Goal: Information Seeking & Learning: Learn about a topic

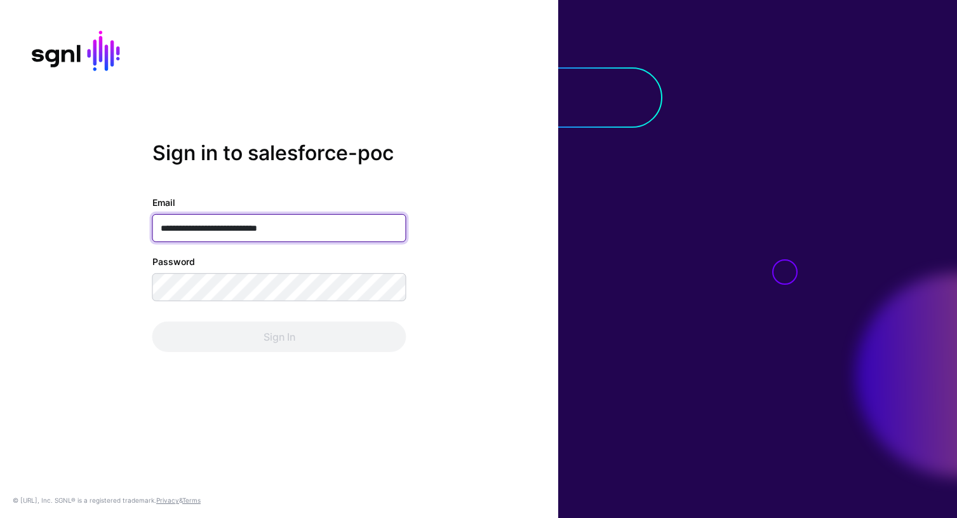
type input "**********"
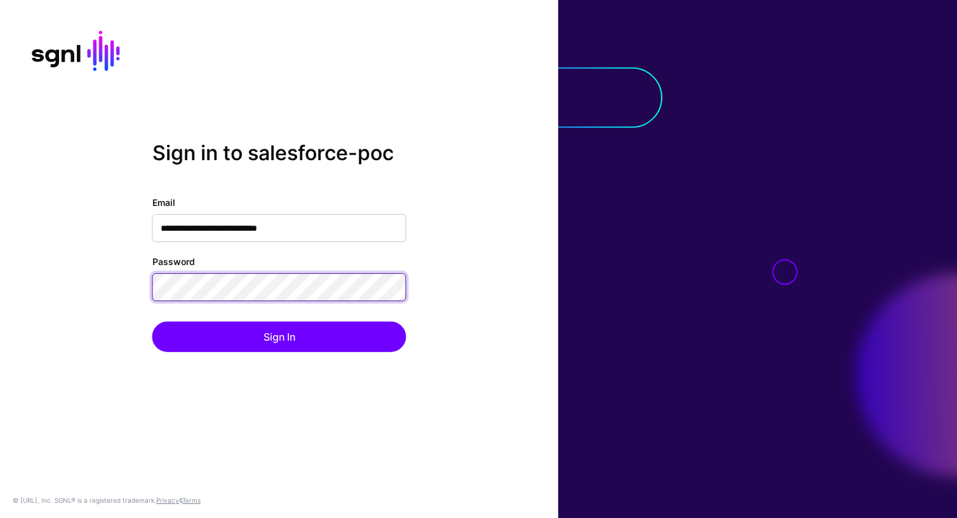
click at [152, 321] on button "Sign In" at bounding box center [279, 336] width 254 height 30
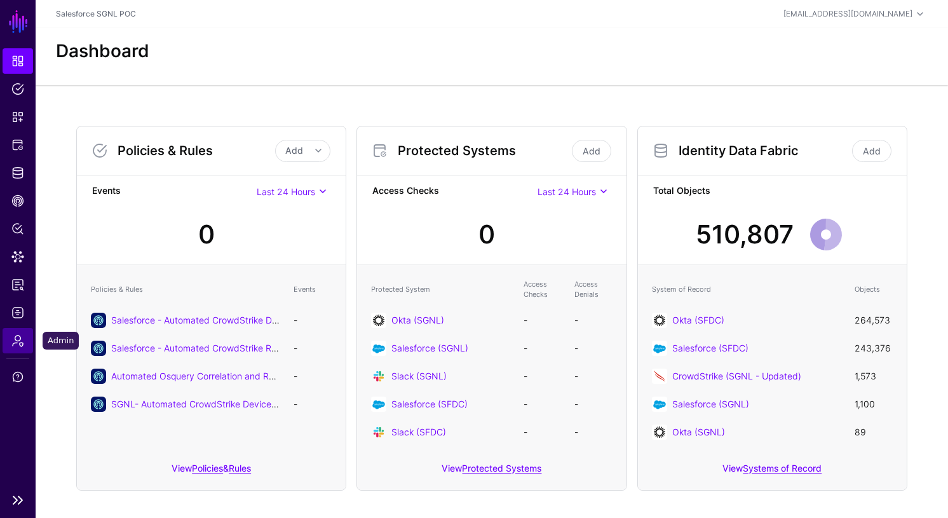
click at [18, 344] on span "Admin" at bounding box center [17, 340] width 13 height 13
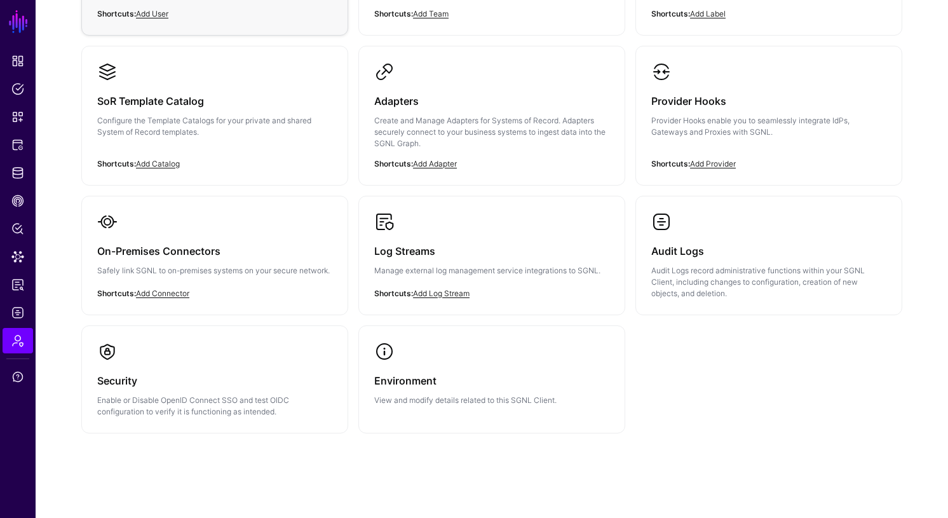
scroll to position [260, 0]
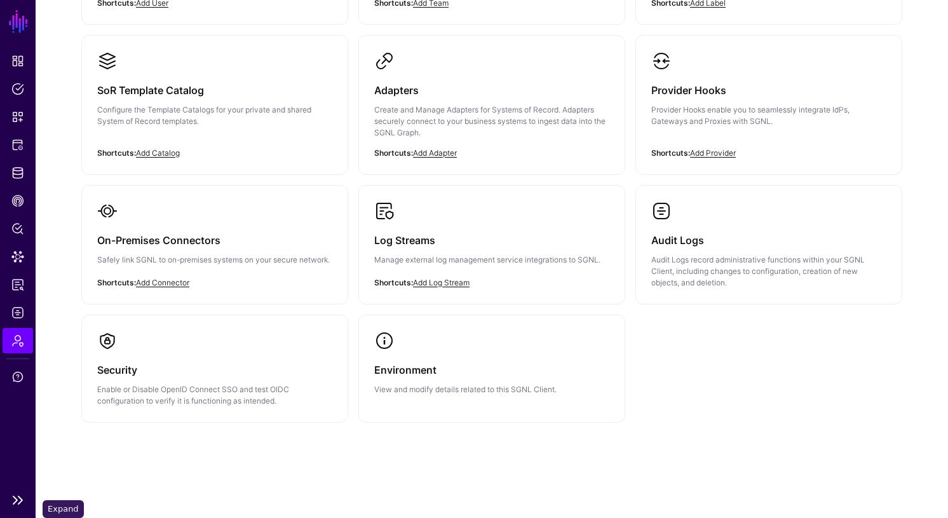
click at [15, 502] on link at bounding box center [18, 499] width 36 height 15
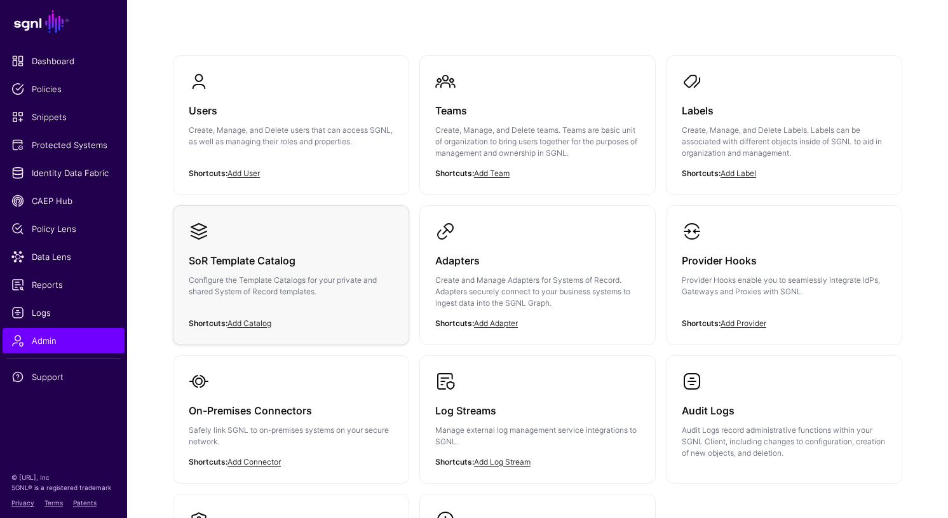
scroll to position [79, 0]
click at [283, 110] on h3 "Users" at bounding box center [291, 112] width 205 height 18
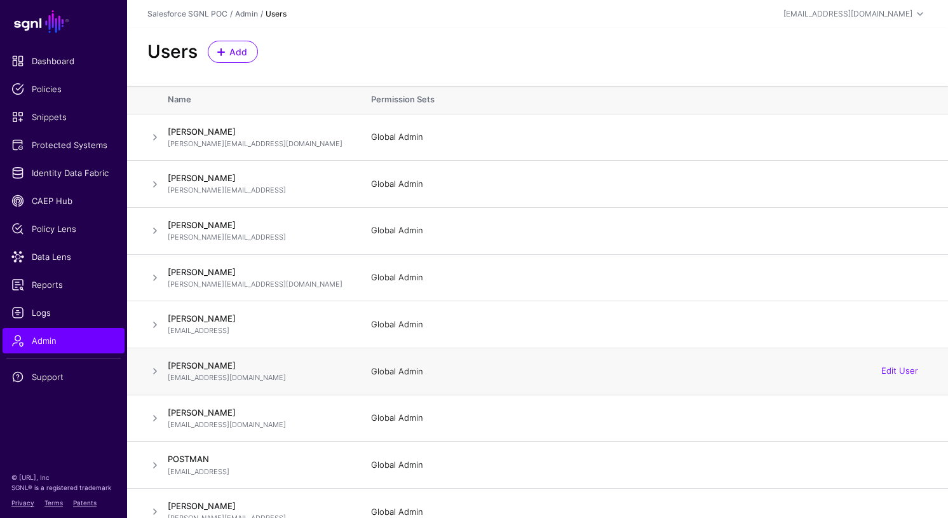
click at [299, 372] on p "[EMAIL_ADDRESS][DOMAIN_NAME]" at bounding box center [257, 377] width 178 height 11
click at [151, 373] on span at bounding box center [154, 370] width 15 height 15
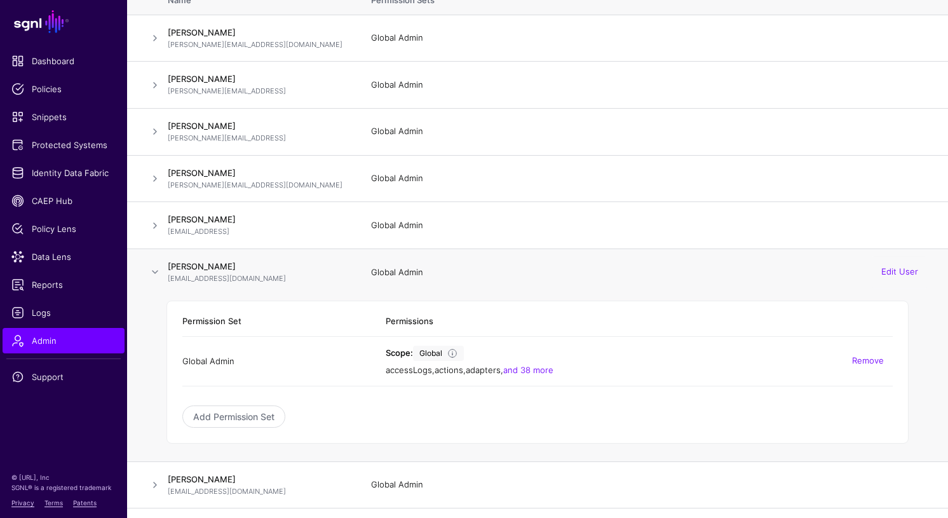
scroll to position [104, 0]
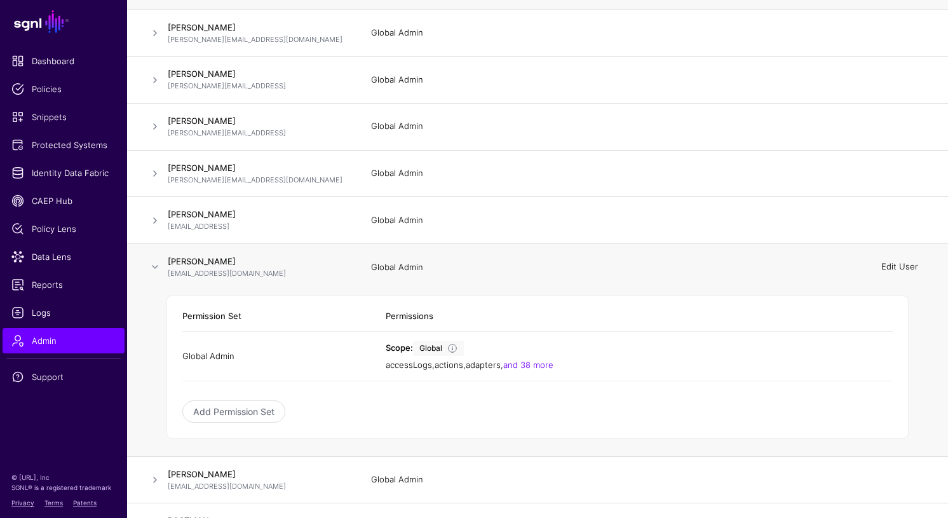
click at [910, 266] on link "Edit User" at bounding box center [899, 267] width 37 height 10
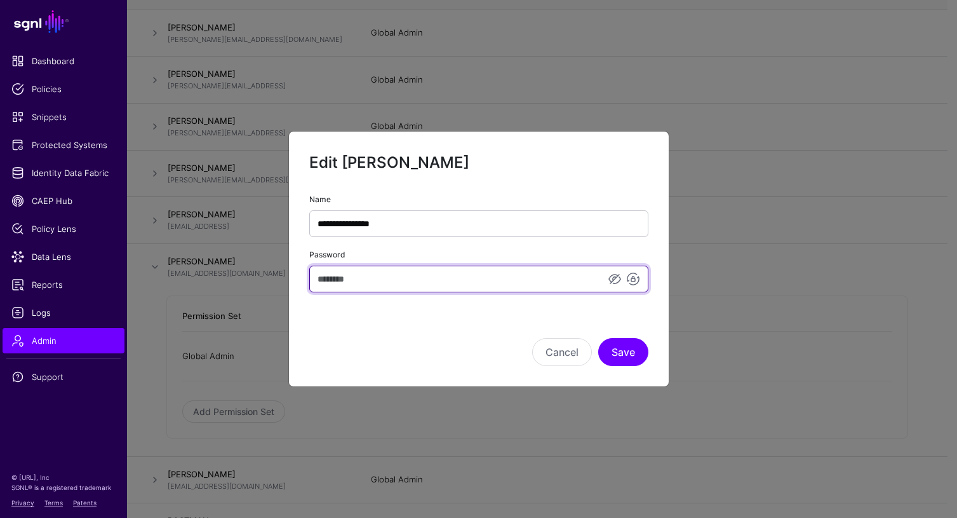
click at [380, 286] on input "Password" at bounding box center [478, 278] width 339 height 27
type input "*****"
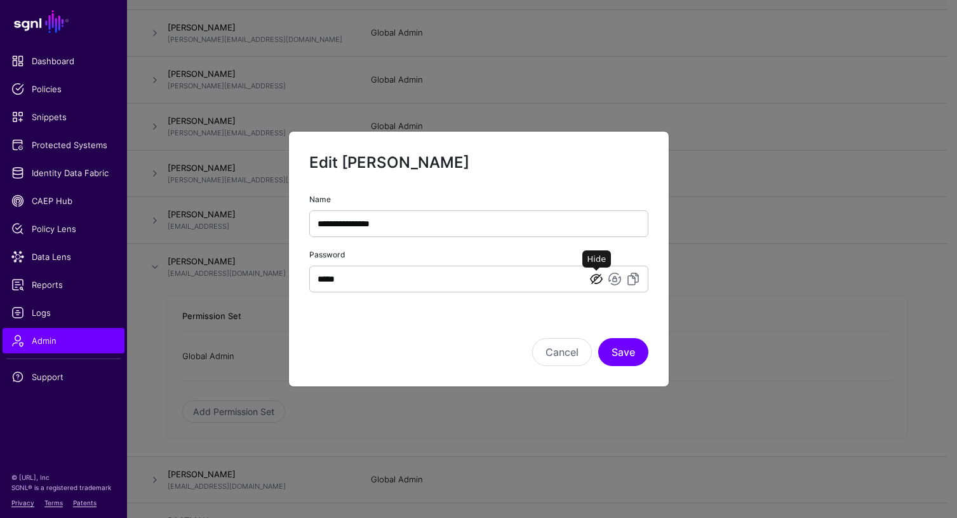
click at [602, 283] on link at bounding box center [596, 278] width 15 height 15
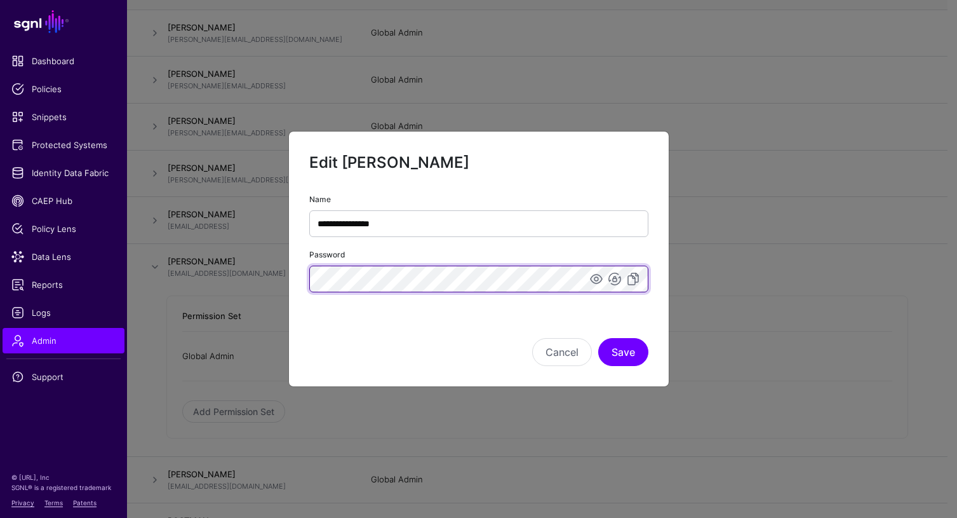
click at [279, 278] on ngb-modal-window "**********" at bounding box center [478, 259] width 957 height 518
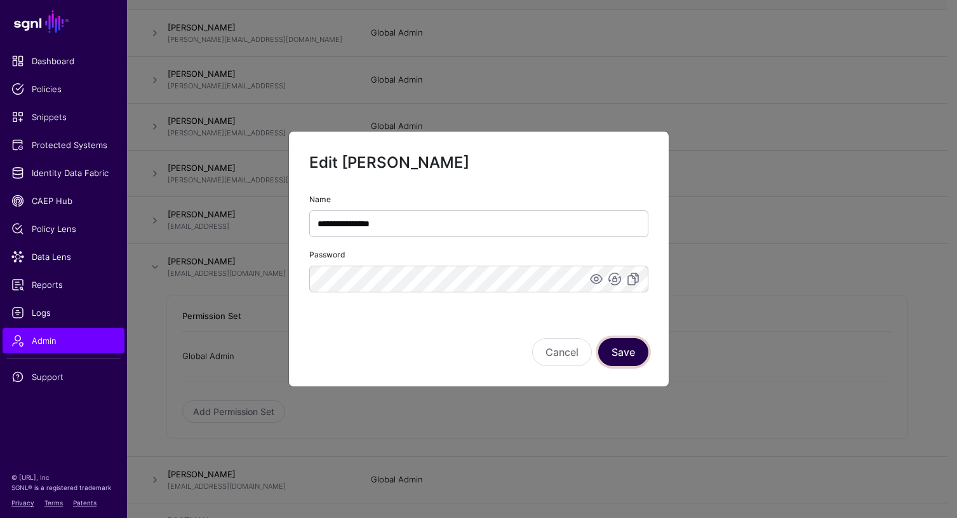
click at [639, 361] on button "Save" at bounding box center [623, 352] width 50 height 28
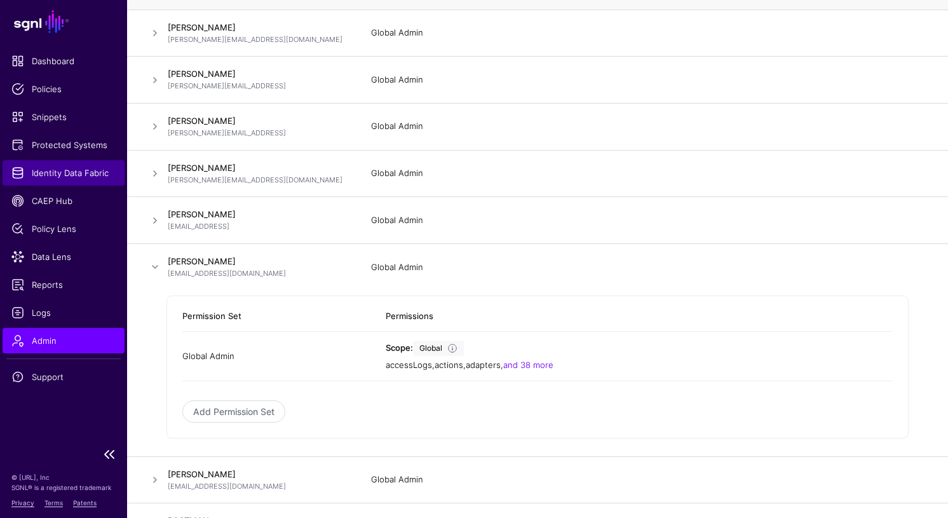
click at [57, 173] on span "Identity Data Fabric" at bounding box center [63, 172] width 104 height 13
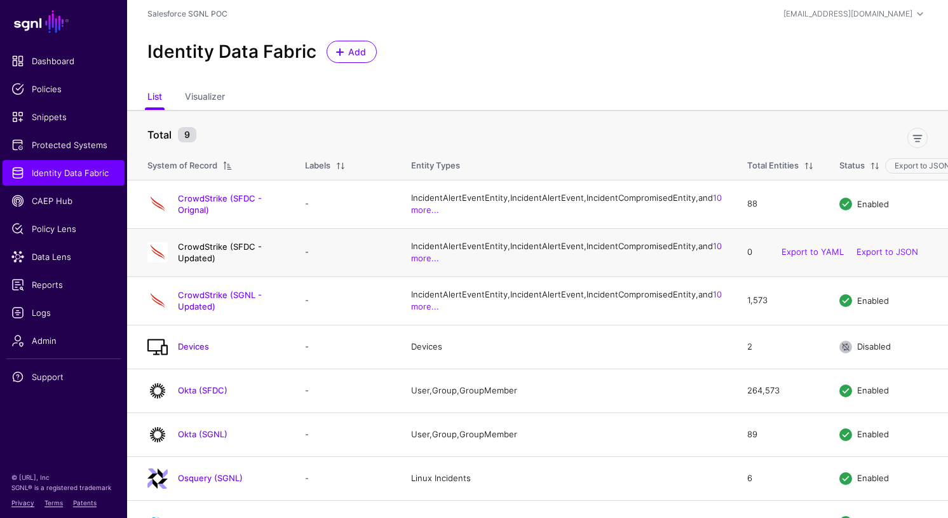
click at [235, 263] on link "CrowdStrike (SFDC - Updated)" at bounding box center [220, 252] width 84 height 22
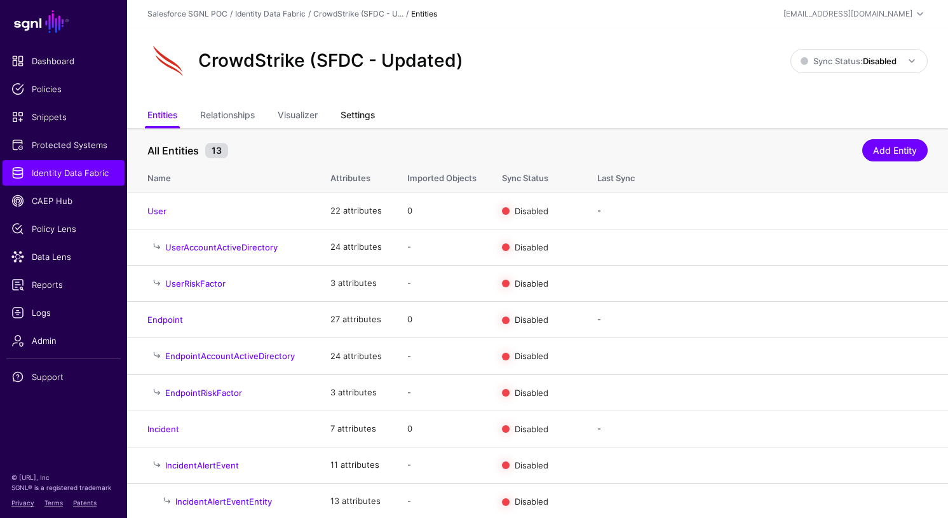
click at [368, 112] on link "Settings" at bounding box center [357, 116] width 34 height 24
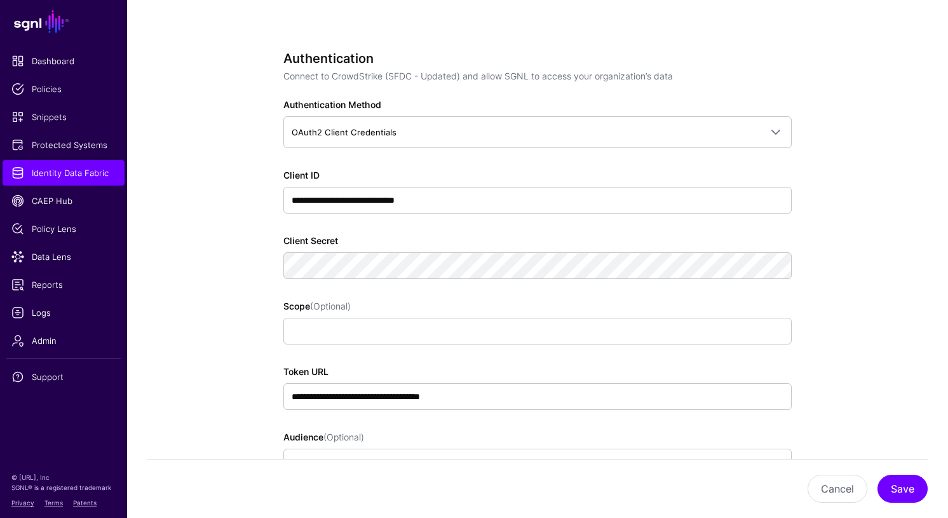
scroll to position [742, 0]
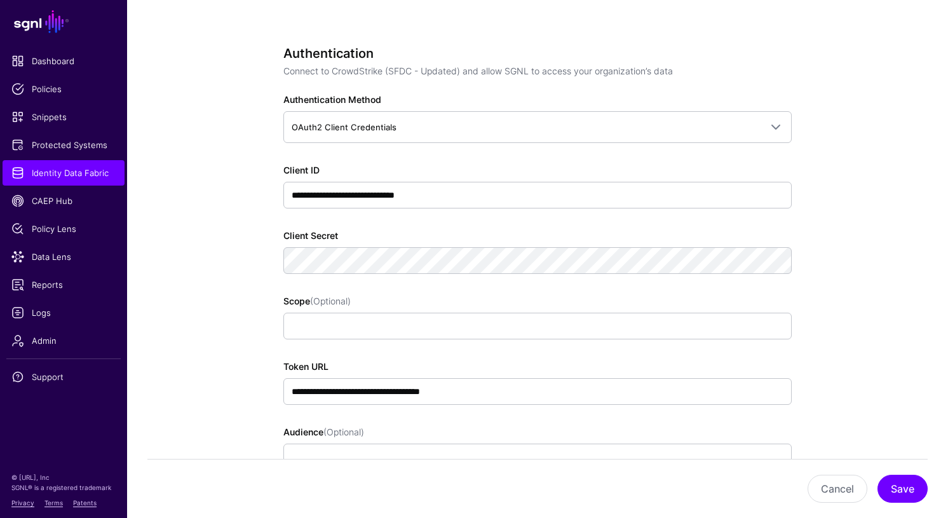
click at [472, 215] on div "**********" at bounding box center [537, 311] width 508 height 530
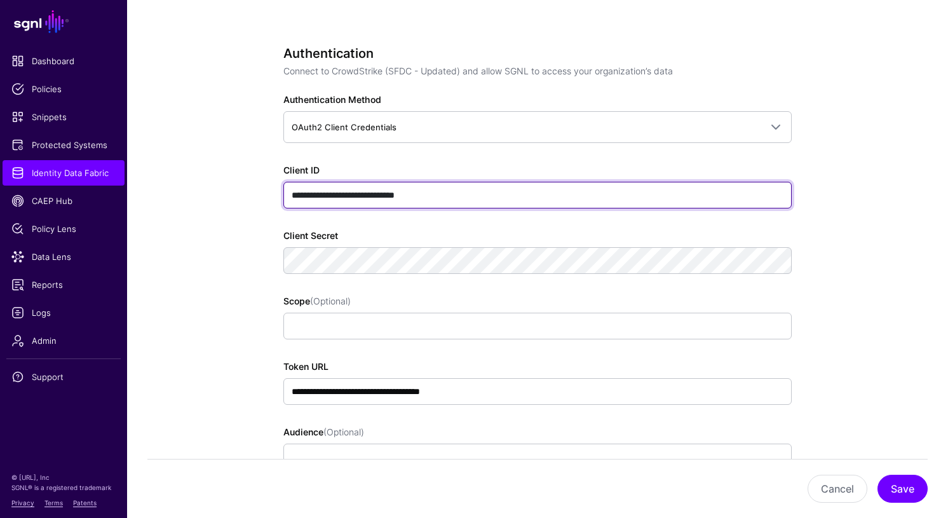
click at [480, 198] on input "**********" at bounding box center [537, 195] width 508 height 27
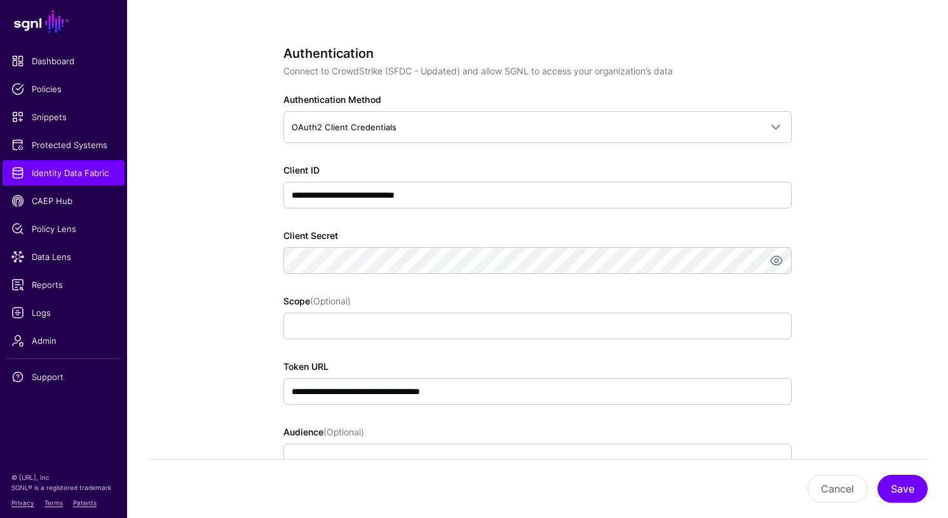
click at [889, 350] on app-datasources-details-form "**********" at bounding box center [537, 395] width 821 height 2018
click at [890, 497] on button "Save" at bounding box center [902, 488] width 50 height 28
click at [66, 175] on span "Identity Data Fabric" at bounding box center [63, 172] width 104 height 13
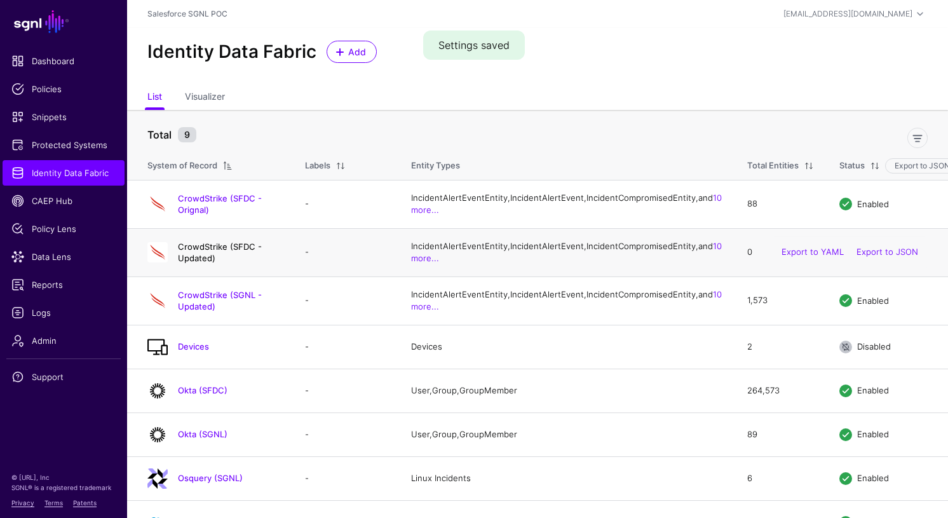
click at [262, 263] on link "CrowdStrike (SFDC - Updated)" at bounding box center [220, 252] width 84 height 22
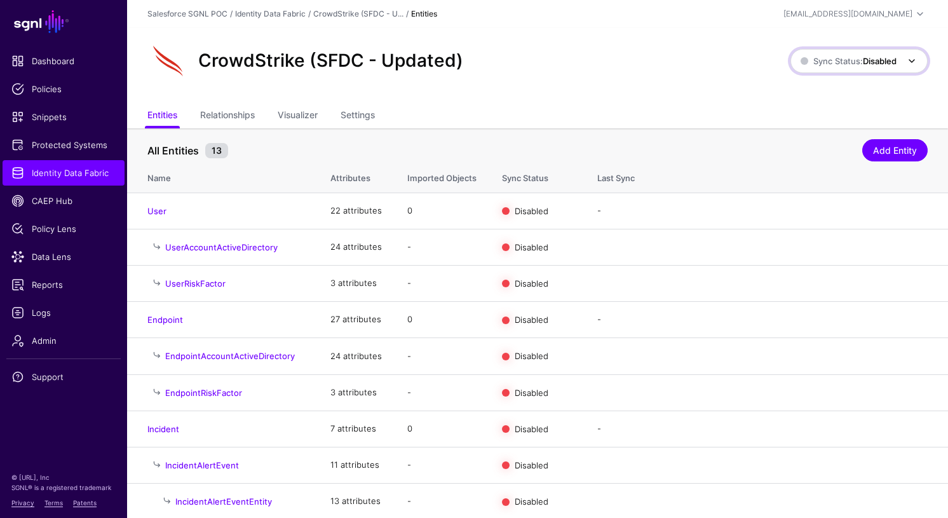
click at [888, 56] on strong "Disabled" at bounding box center [880, 61] width 34 height 10
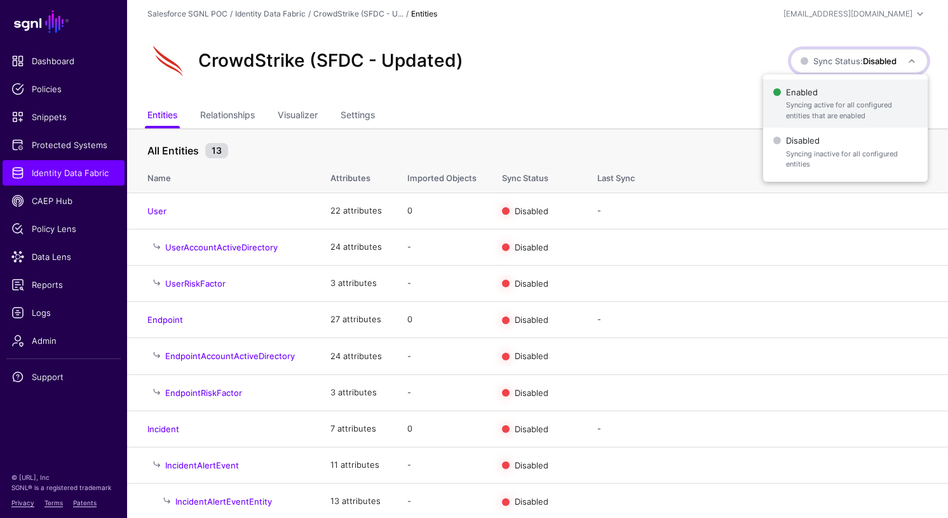
click at [835, 103] on span "Syncing active for all configured entities that are enabled" at bounding box center [851, 110] width 131 height 21
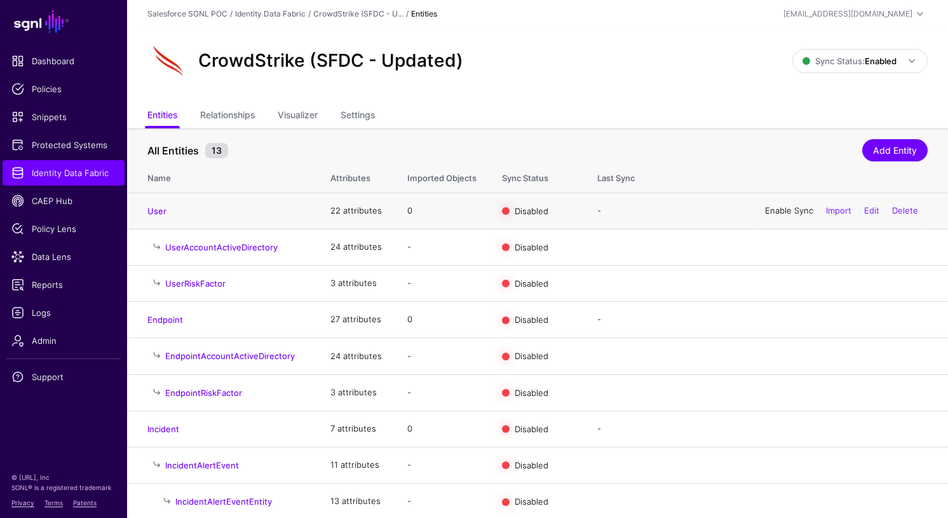
click at [784, 210] on link "Enable Sync" at bounding box center [789, 210] width 48 height 10
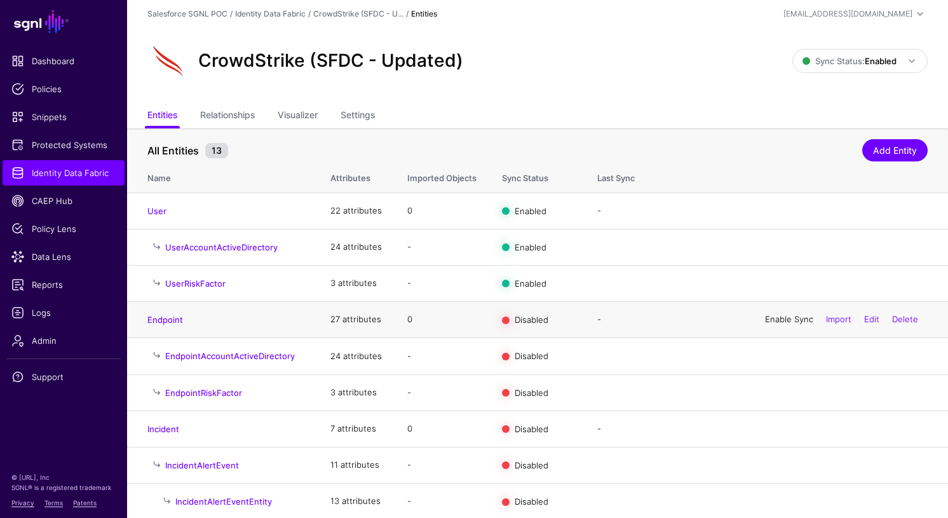
click at [774, 322] on link "Enable Sync" at bounding box center [789, 319] width 48 height 10
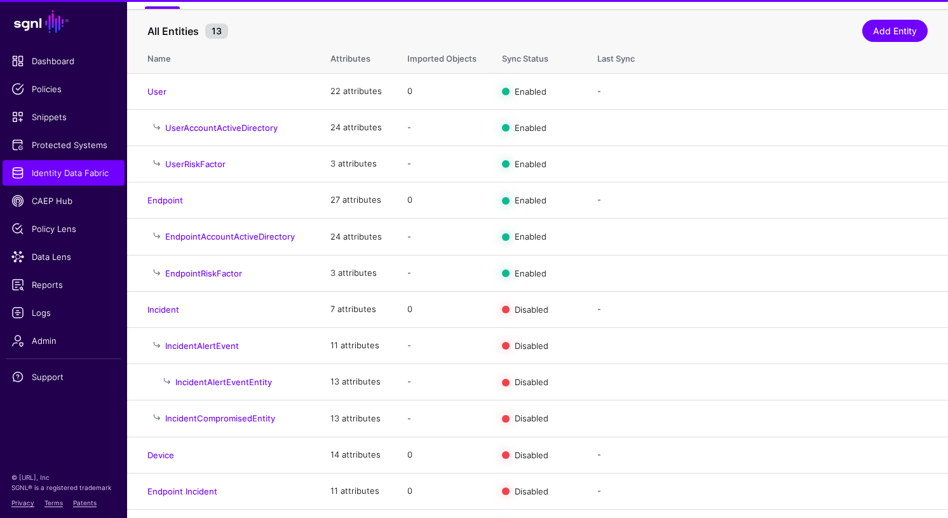
scroll to position [147, 0]
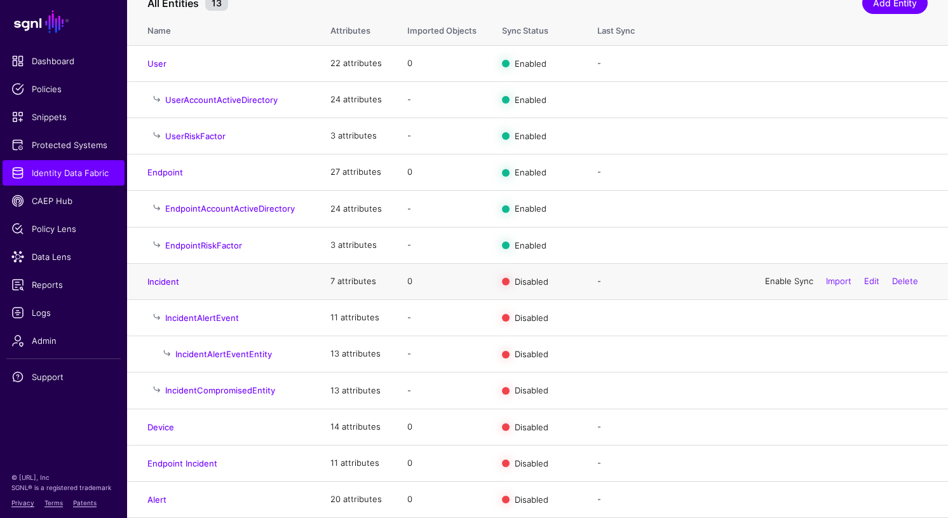
click at [781, 280] on link "Enable Sync" at bounding box center [789, 281] width 48 height 10
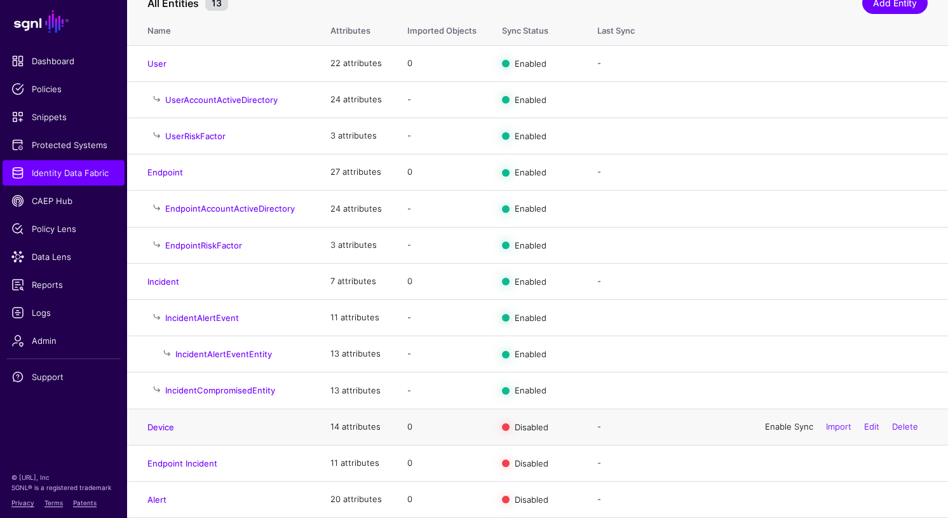
click at [770, 426] on link "Enable Sync" at bounding box center [789, 426] width 48 height 10
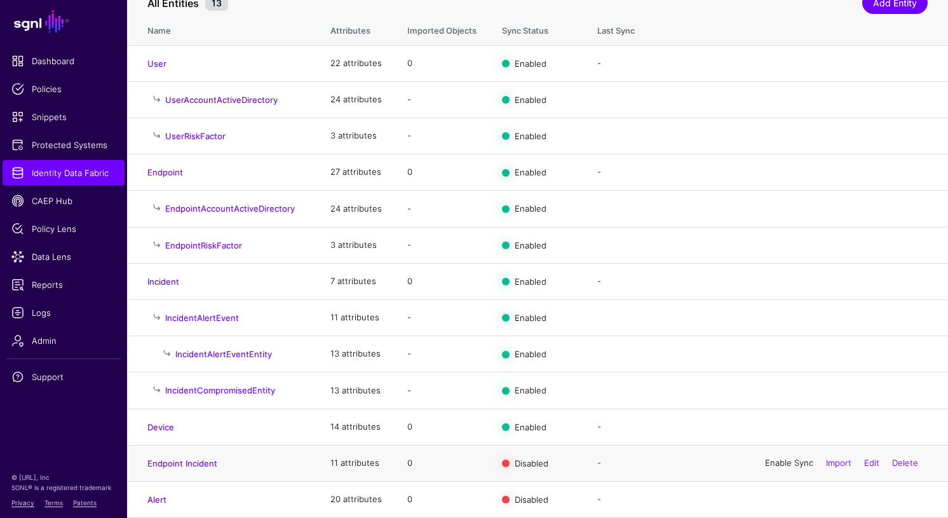
click at [778, 459] on link "Enable Sync" at bounding box center [789, 462] width 48 height 10
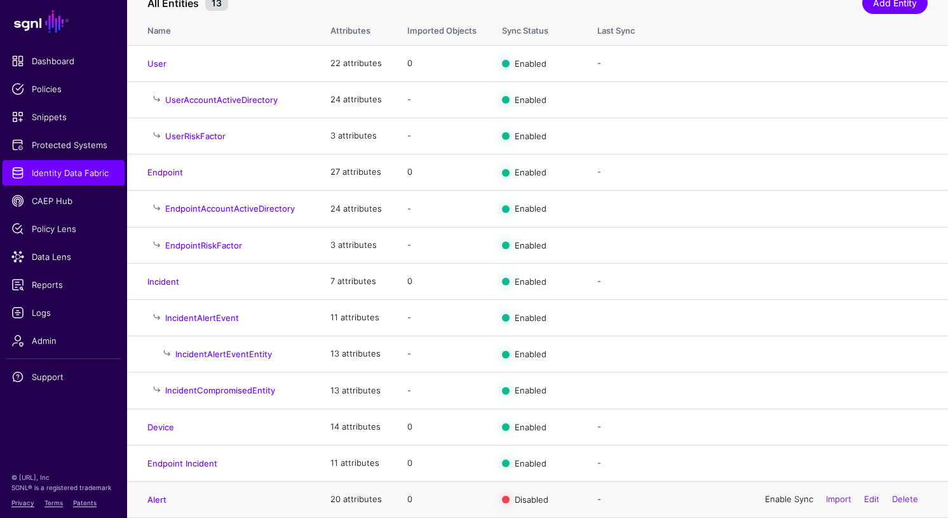
click at [781, 499] on link "Enable Sync" at bounding box center [789, 499] width 48 height 10
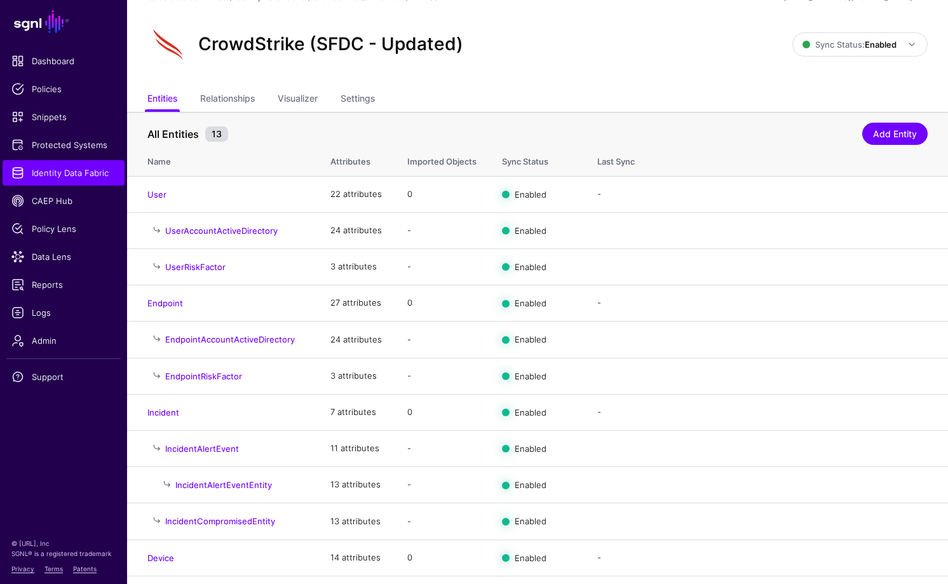
scroll to position [0, 0]
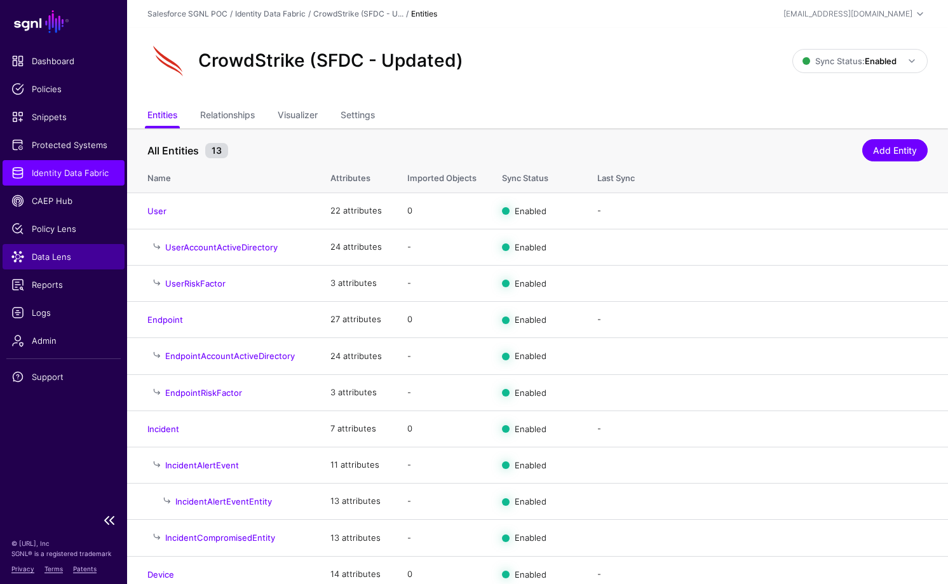
click at [36, 255] on span "Data Lens" at bounding box center [63, 256] width 104 height 13
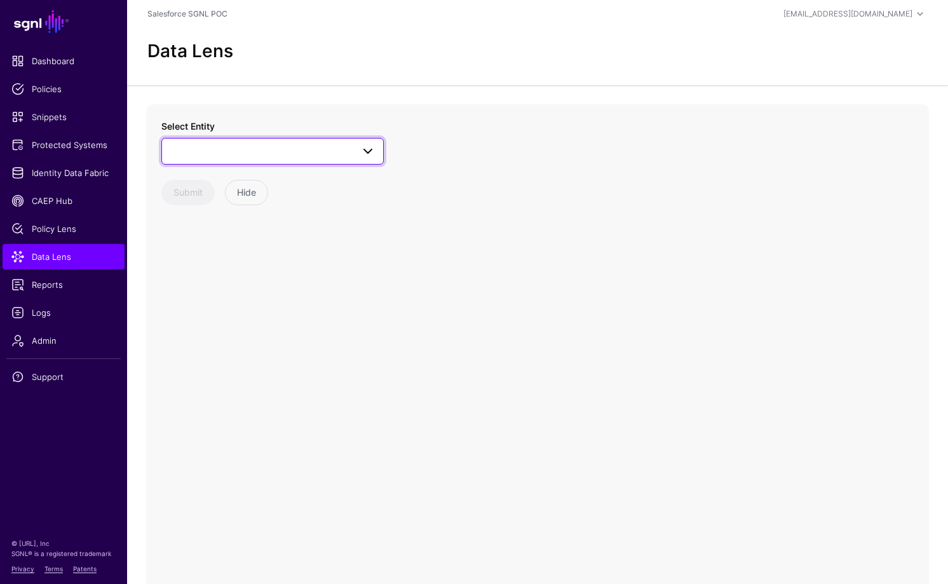
click at [333, 141] on link at bounding box center [272, 151] width 222 height 27
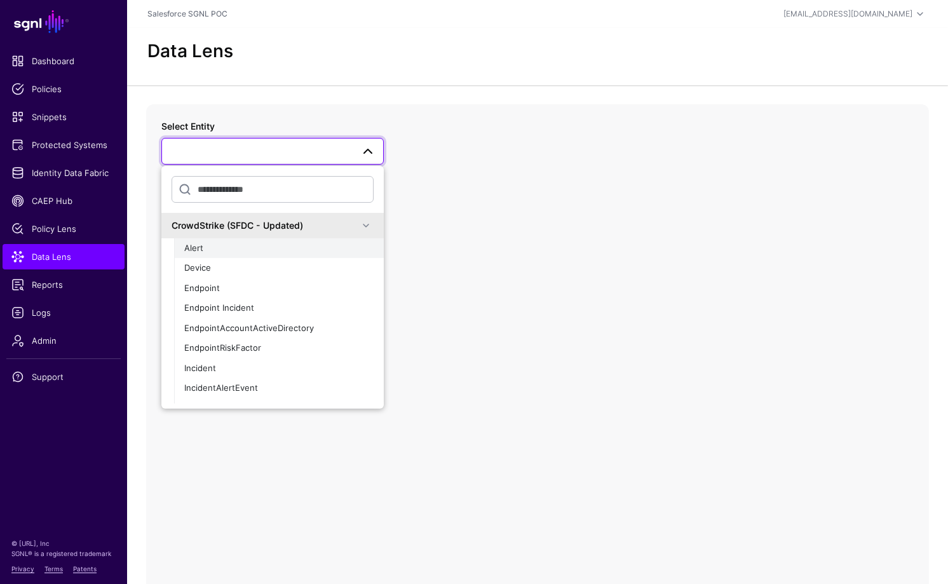
click at [244, 245] on div "Alert" at bounding box center [278, 248] width 189 height 13
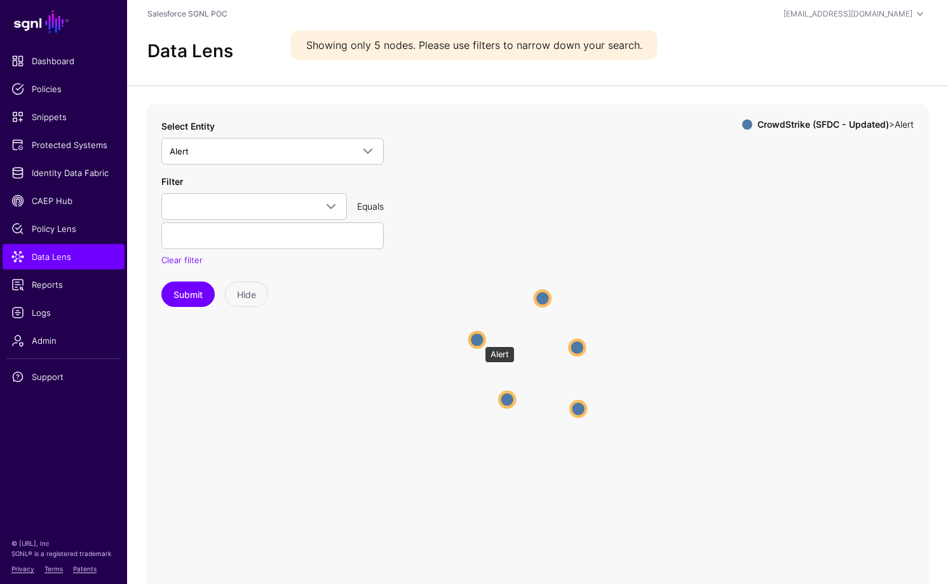
click at [478, 340] on circle at bounding box center [476, 339] width 15 height 15
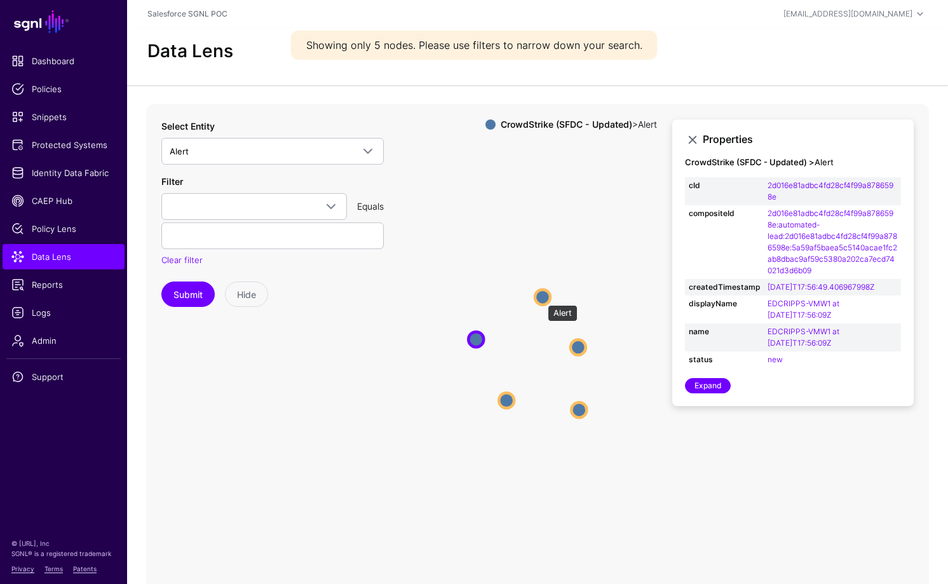
click at [541, 299] on circle at bounding box center [542, 296] width 15 height 15
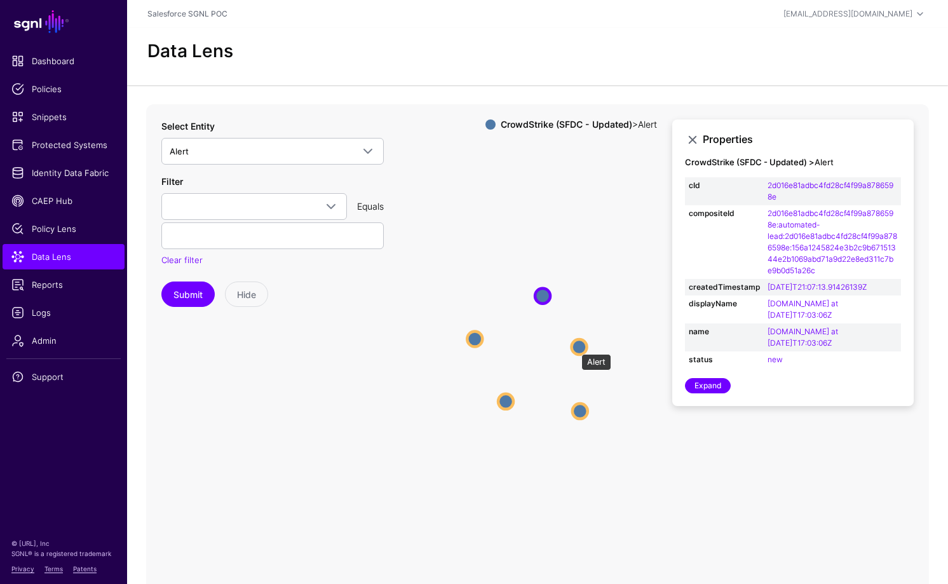
click at [575, 347] on circle at bounding box center [579, 346] width 15 height 15
click at [580, 415] on circle at bounding box center [580, 412] width 15 height 15
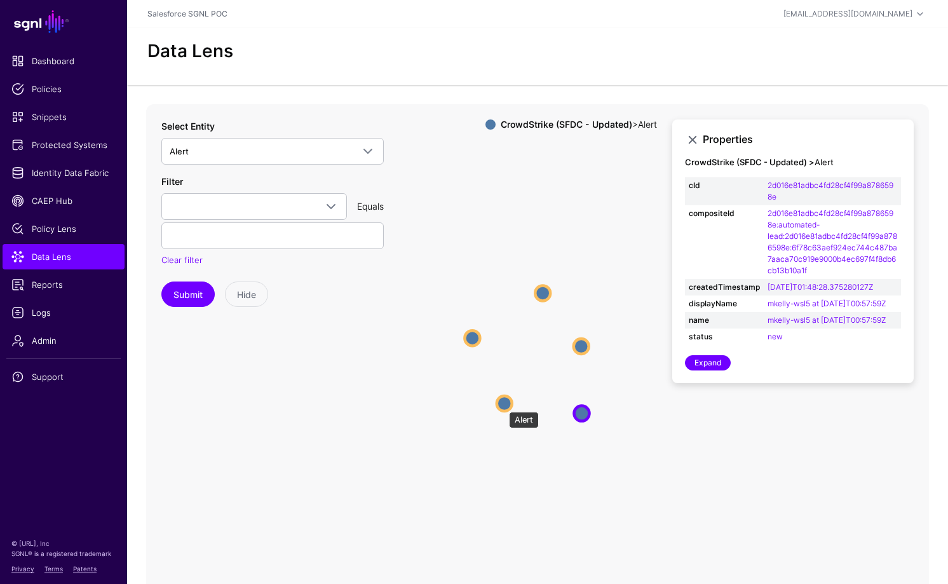
click at [502, 405] on circle at bounding box center [504, 403] width 15 height 15
click at [470, 338] on circle at bounding box center [470, 337] width 15 height 15
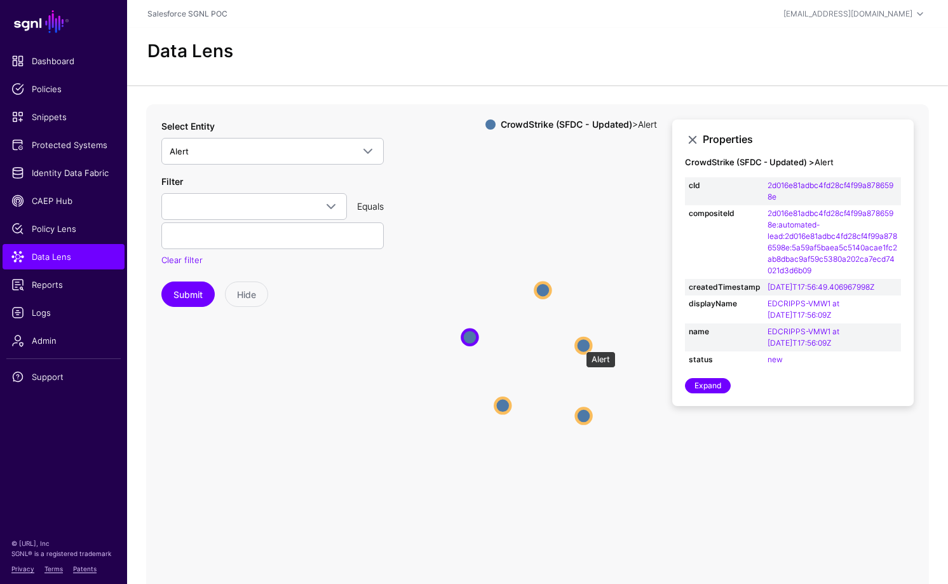
click at [579, 345] on circle at bounding box center [582, 344] width 15 height 15
click at [546, 288] on circle at bounding box center [542, 288] width 15 height 15
click at [49, 169] on span "Identity Data Fabric" at bounding box center [63, 172] width 104 height 13
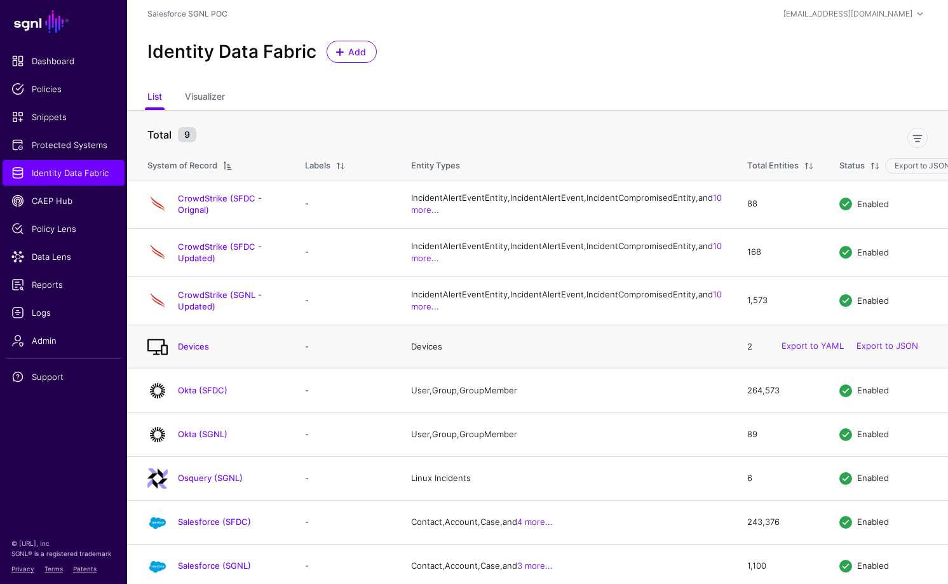
click at [259, 352] on h4 "Devices" at bounding box center [229, 345] width 102 height 11
click at [181, 351] on link "Devices" at bounding box center [193, 346] width 31 height 10
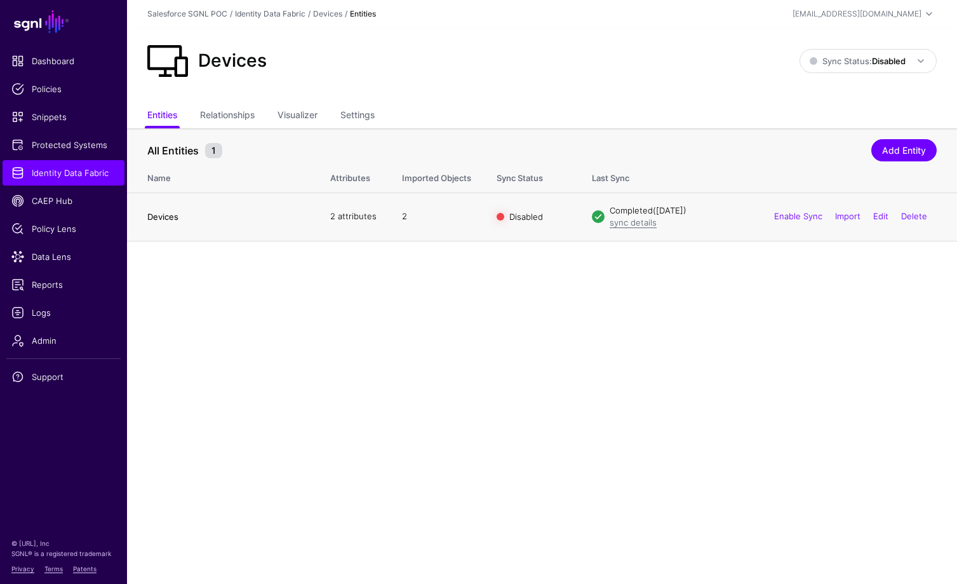
click at [160, 219] on link "Devices" at bounding box center [162, 217] width 31 height 10
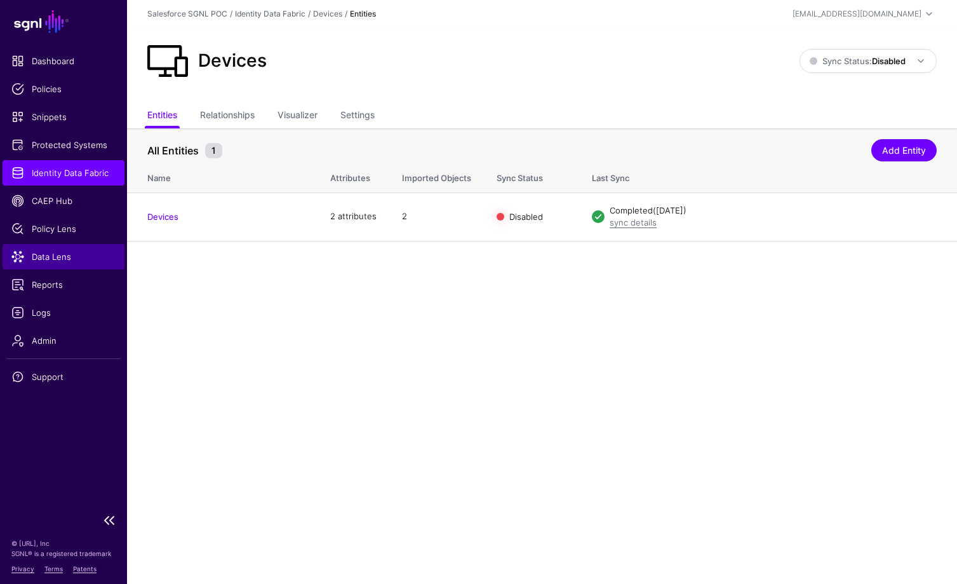
click at [46, 257] on span "Data Lens" at bounding box center [63, 256] width 104 height 13
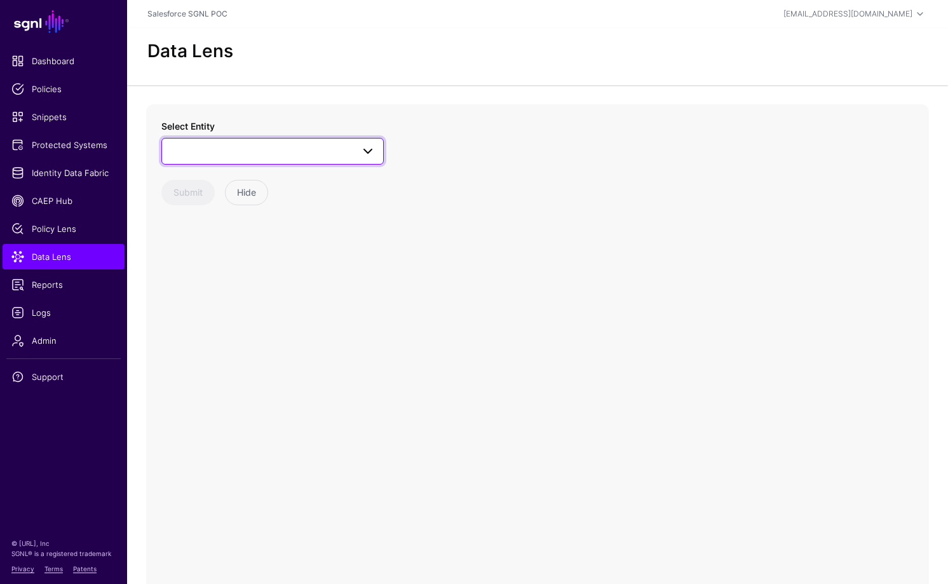
click at [231, 151] on span at bounding box center [273, 151] width 206 height 15
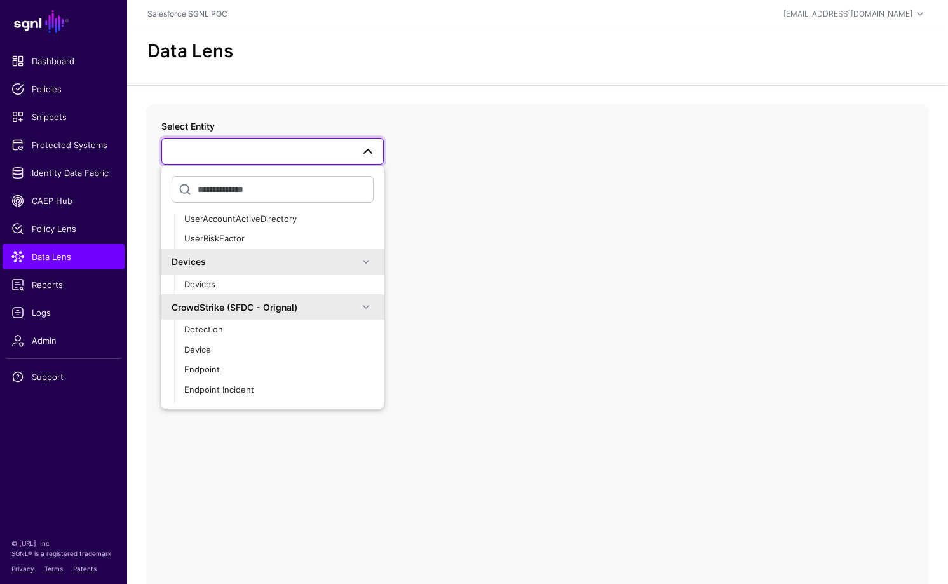
scroll to position [568, 0]
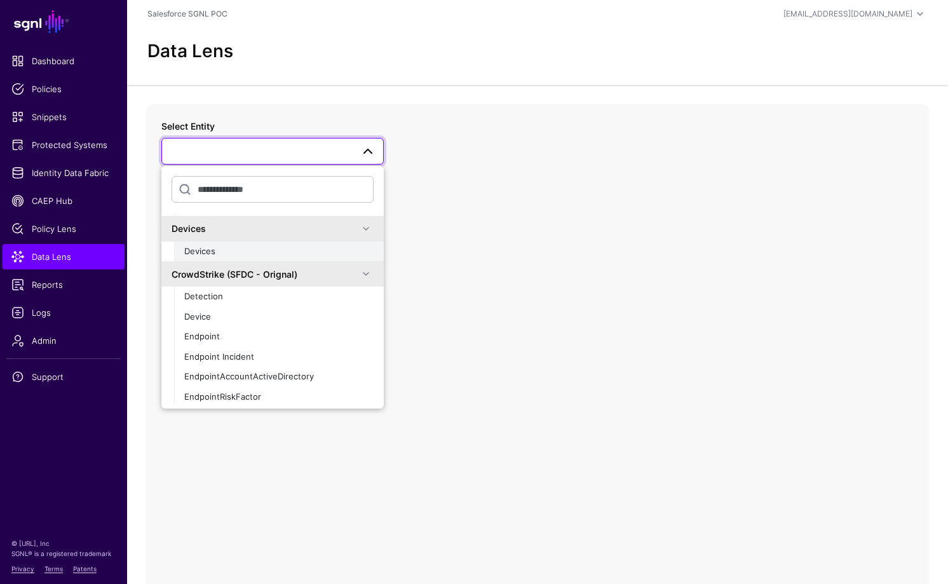
click at [235, 250] on div "Devices" at bounding box center [278, 251] width 189 height 13
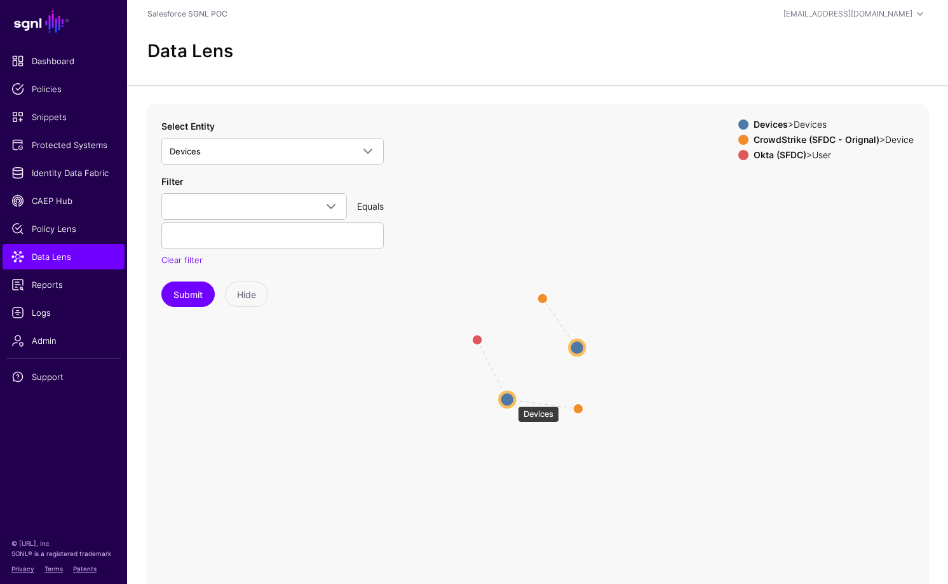
click at [511, 400] on circle at bounding box center [506, 398] width 15 height 15
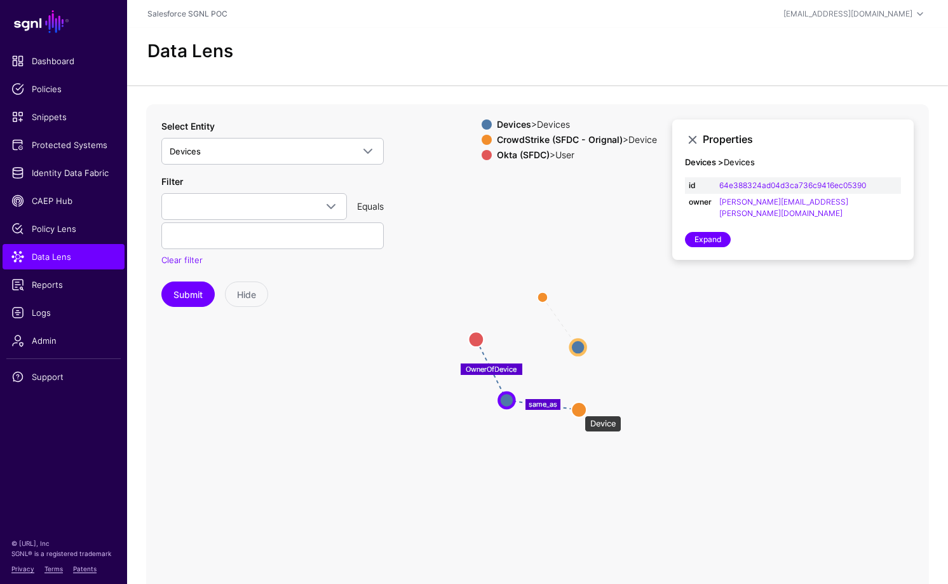
click at [578, 409] on circle at bounding box center [578, 409] width 15 height 15
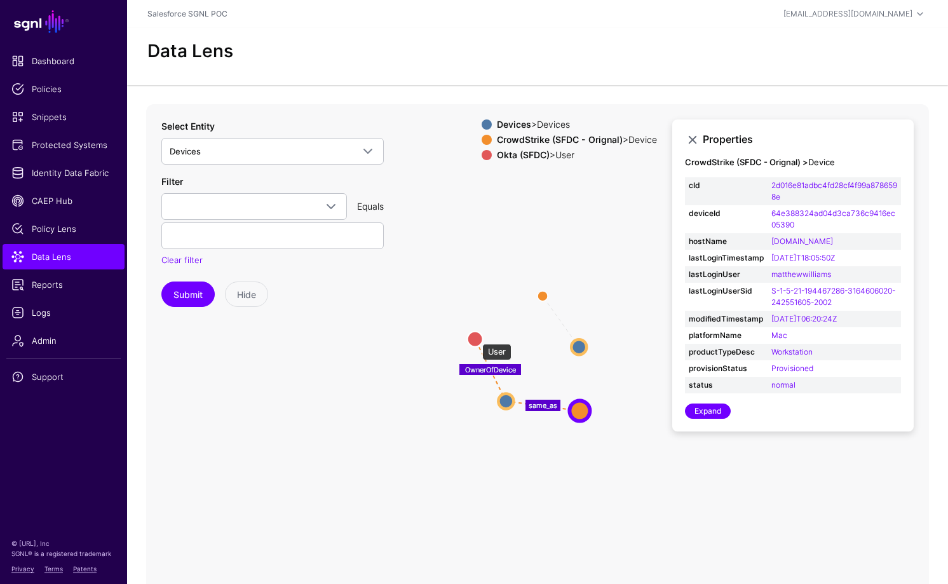
click at [476, 337] on circle at bounding box center [474, 338] width 15 height 15
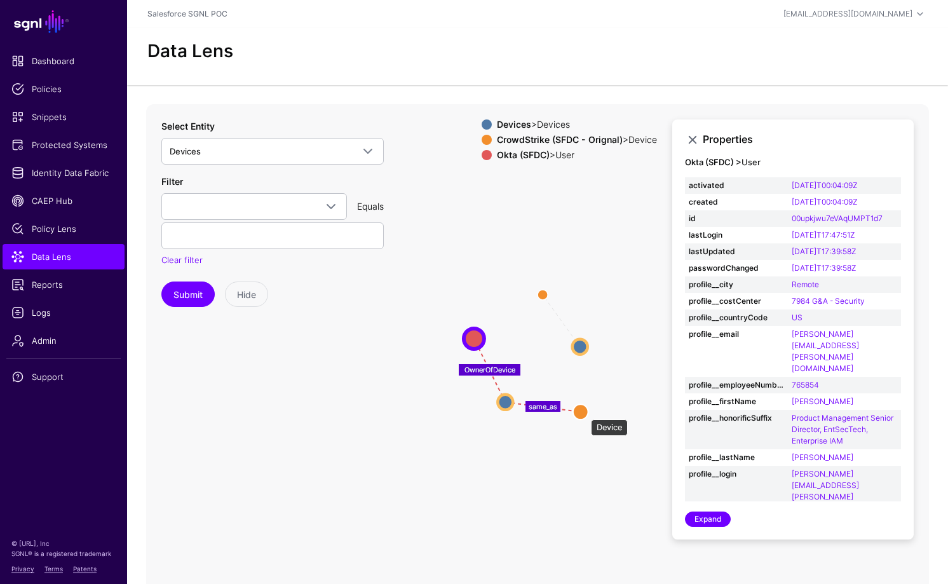
click at [584, 413] on circle at bounding box center [580, 411] width 15 height 15
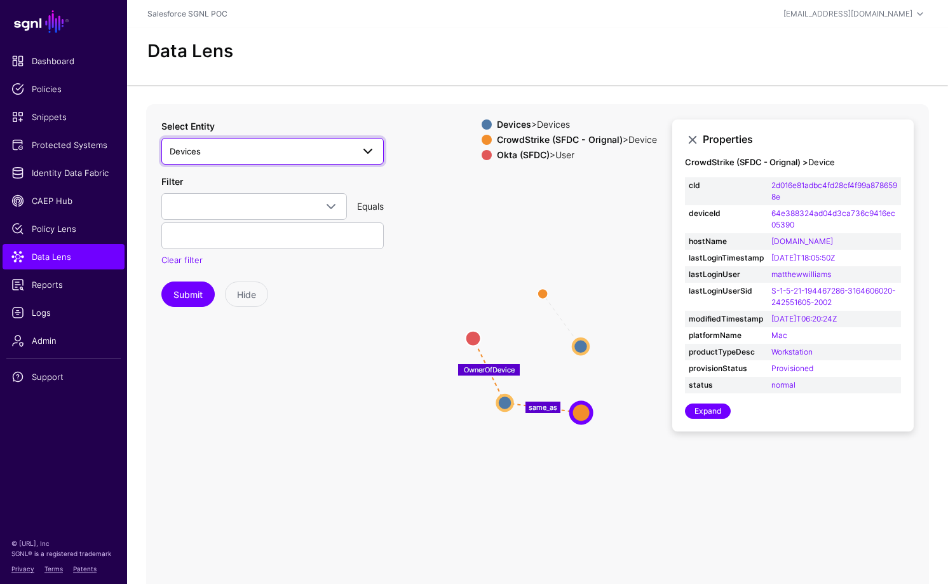
click at [206, 150] on span "Devices" at bounding box center [261, 151] width 183 height 14
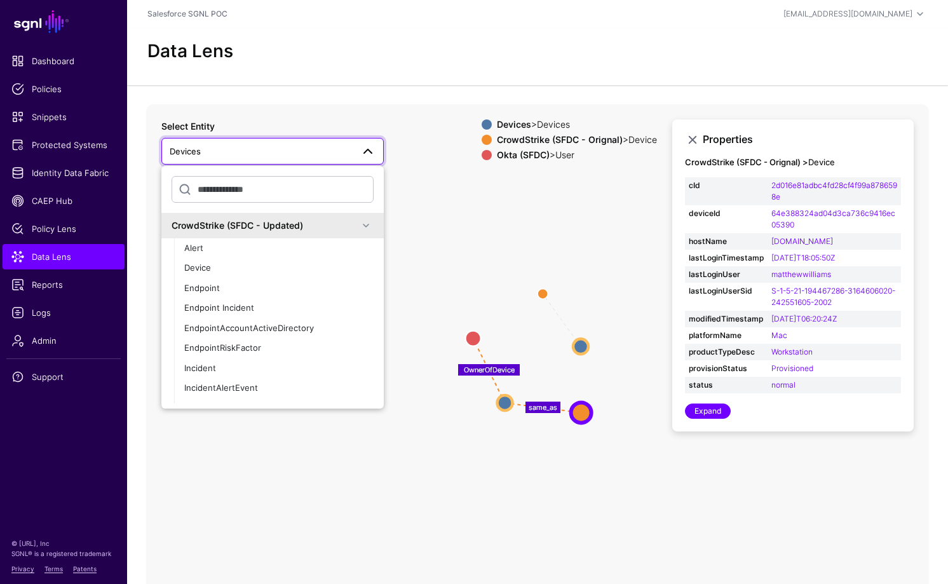
click at [237, 227] on div "CrowdStrike (SFDC - Updated)" at bounding box center [264, 224] width 187 height 13
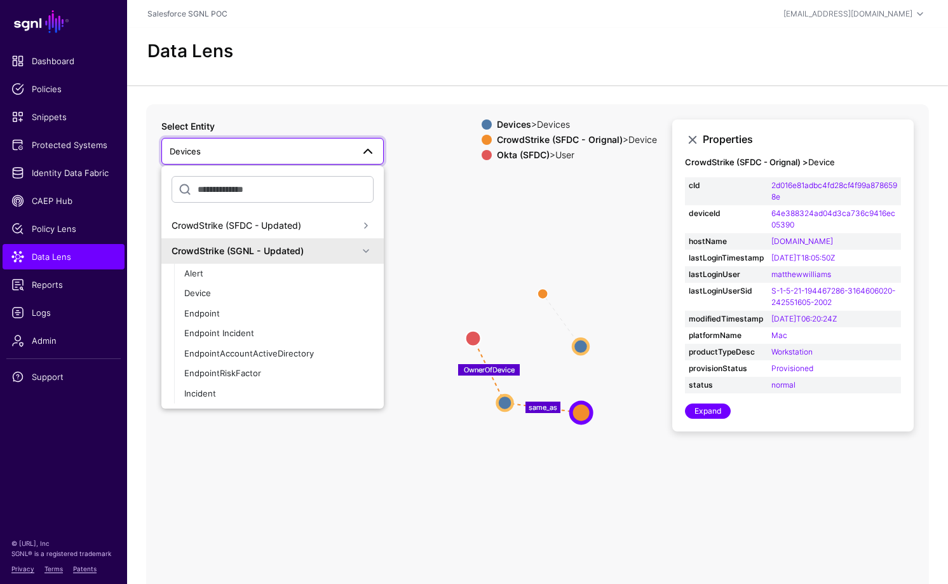
click at [253, 224] on div "CrowdStrike (SFDC - Updated)" at bounding box center [264, 224] width 187 height 13
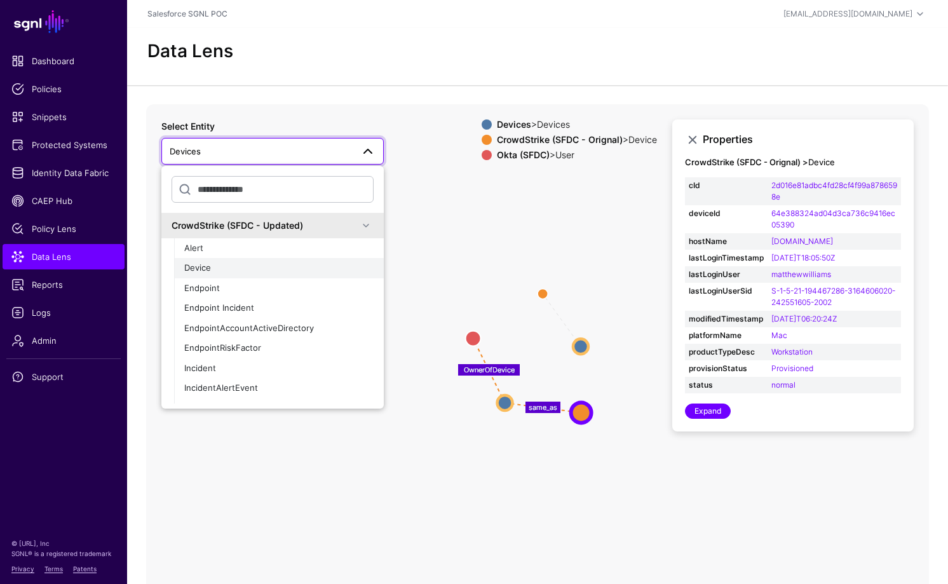
click at [214, 271] on div "Device" at bounding box center [278, 268] width 189 height 13
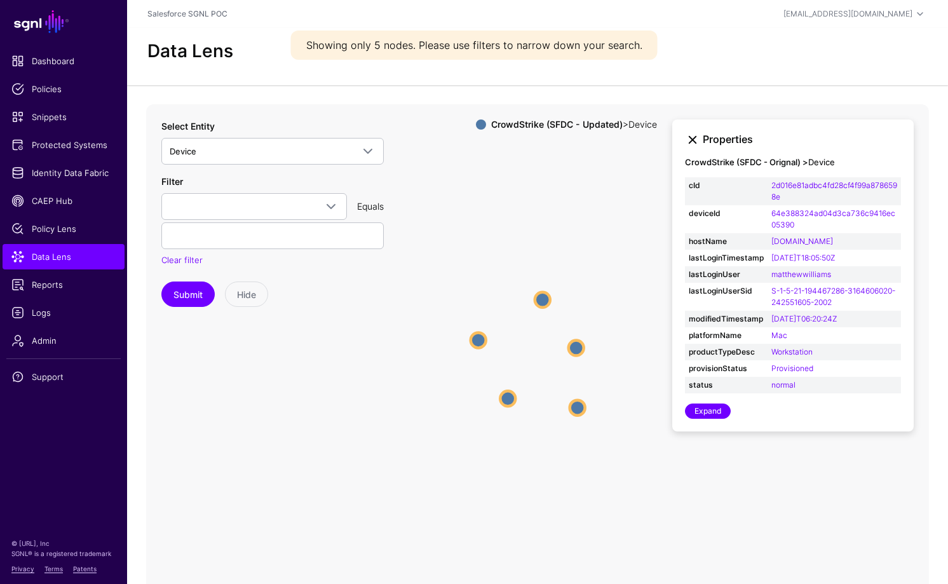
click at [687, 142] on link at bounding box center [692, 139] width 15 height 15
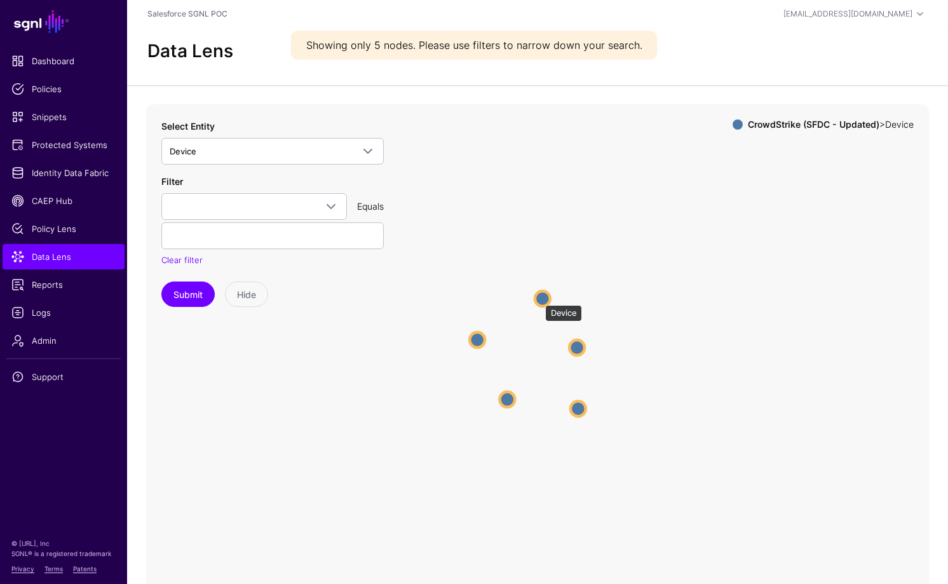
click at [539, 299] on circle at bounding box center [542, 298] width 15 height 15
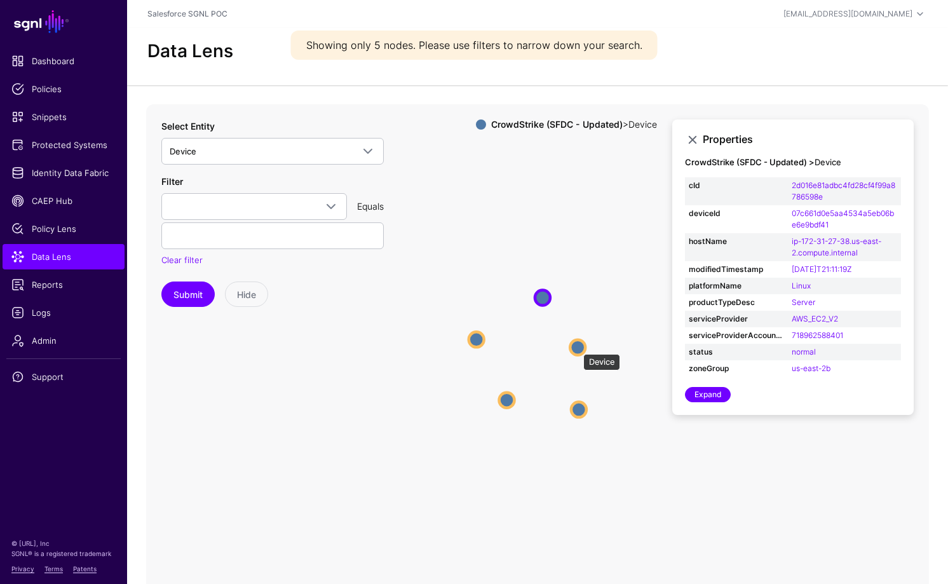
click at [577, 347] on circle at bounding box center [577, 346] width 15 height 15
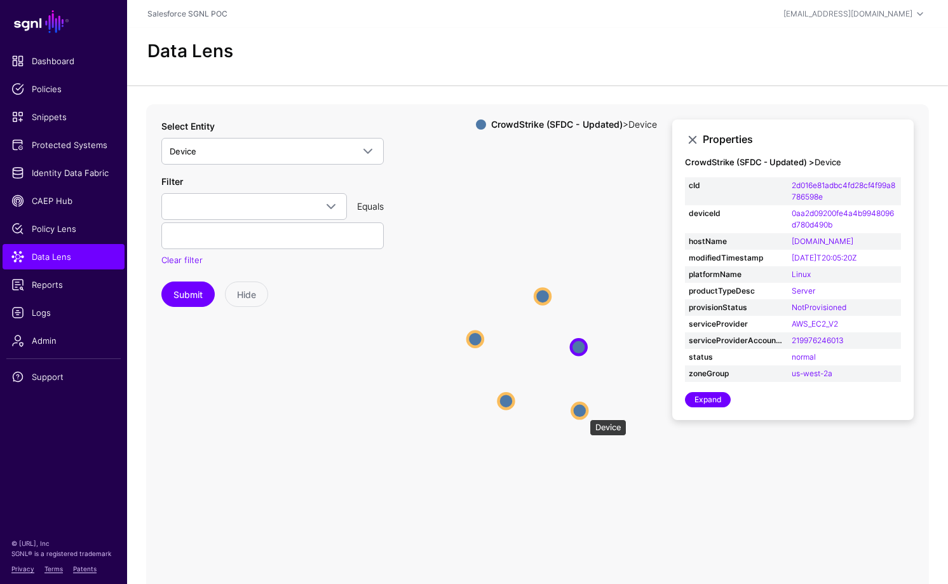
click at [583, 413] on circle at bounding box center [579, 410] width 15 height 15
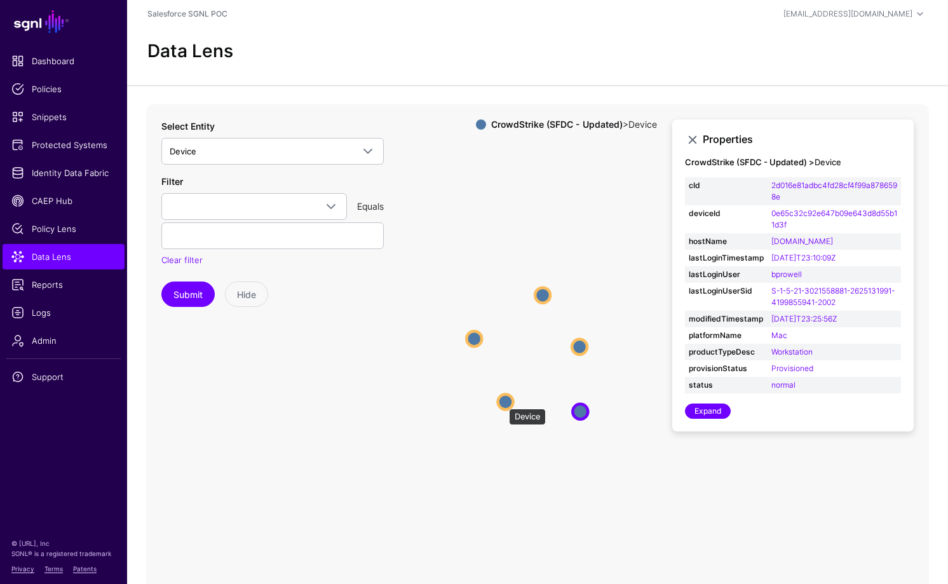
click at [502, 402] on circle at bounding box center [505, 401] width 15 height 15
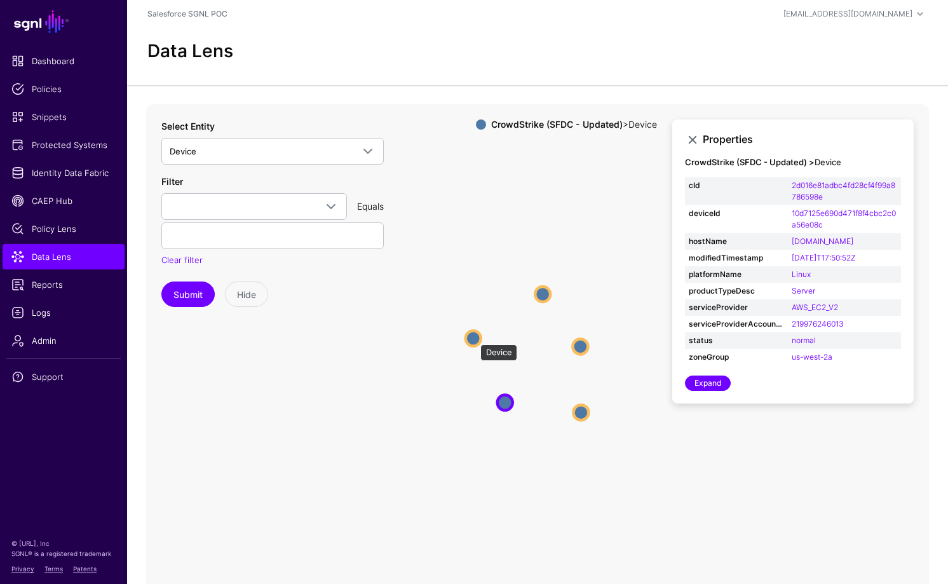
click at [474, 338] on circle at bounding box center [473, 337] width 15 height 15
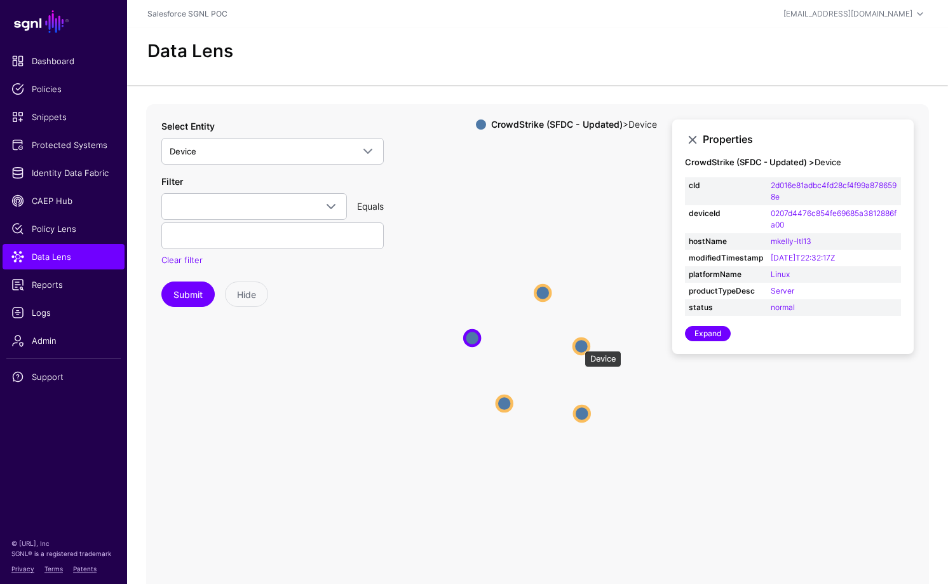
click at [578, 344] on circle at bounding box center [581, 346] width 15 height 15
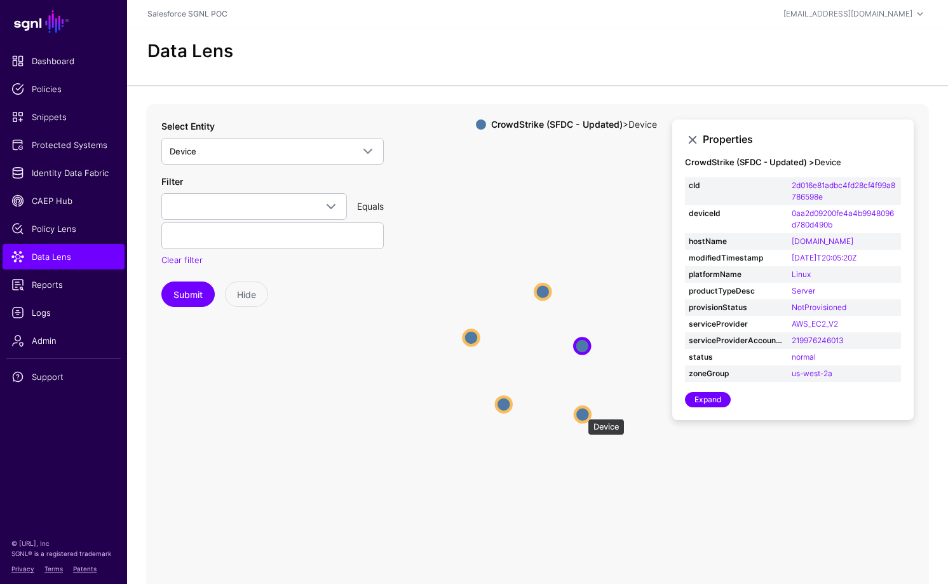
click at [581, 412] on circle at bounding box center [582, 414] width 15 height 15
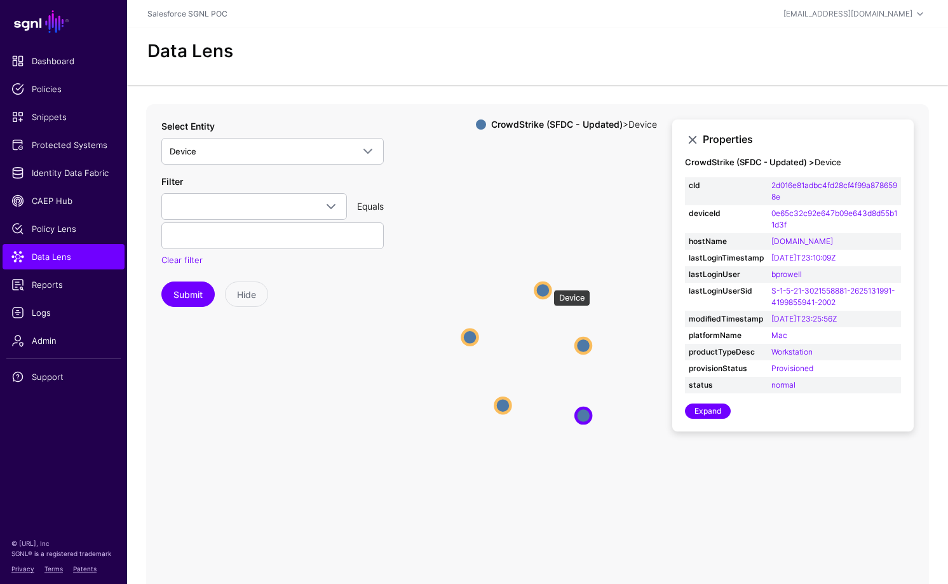
click at [544, 283] on circle at bounding box center [542, 290] width 15 height 15
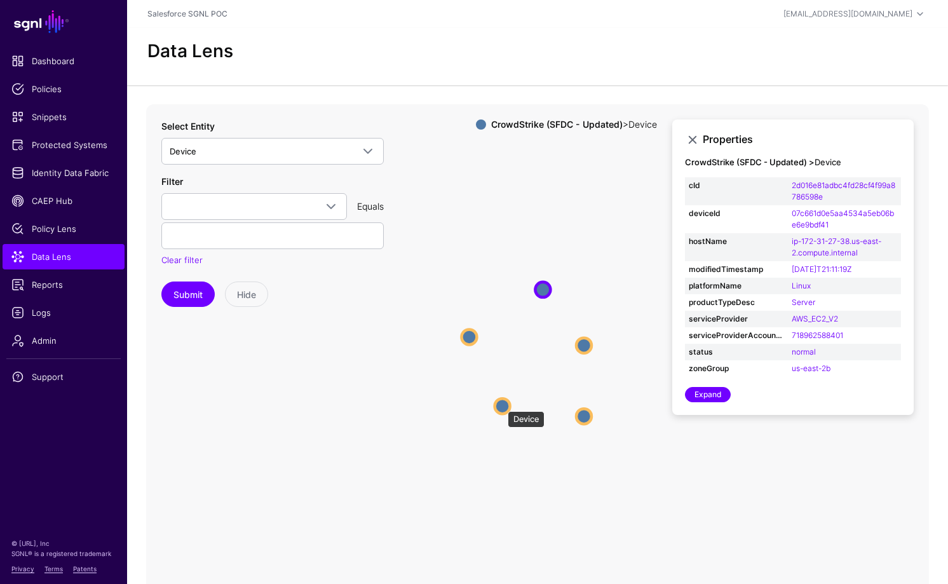
click at [501, 405] on circle at bounding box center [502, 405] width 15 height 15
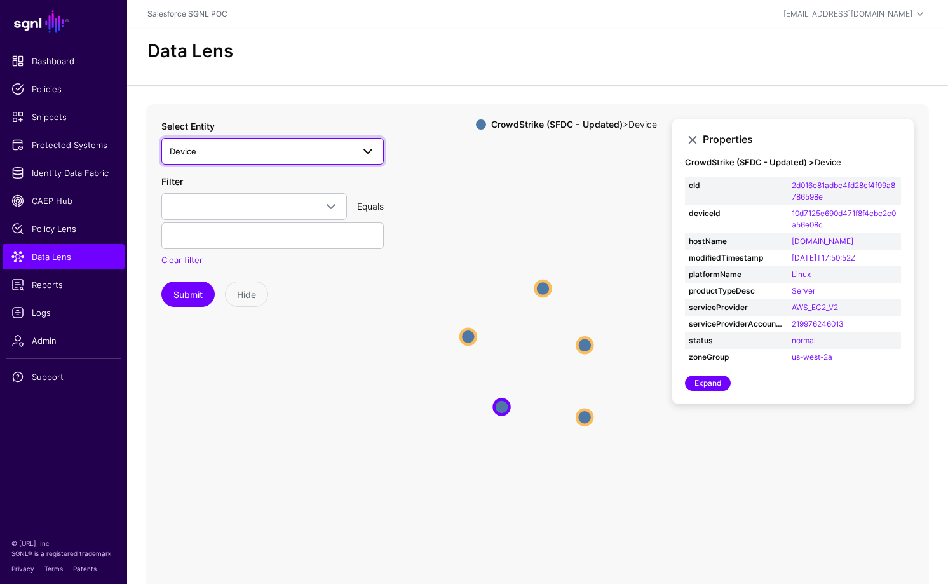
click at [248, 144] on span "Device" at bounding box center [273, 151] width 206 height 15
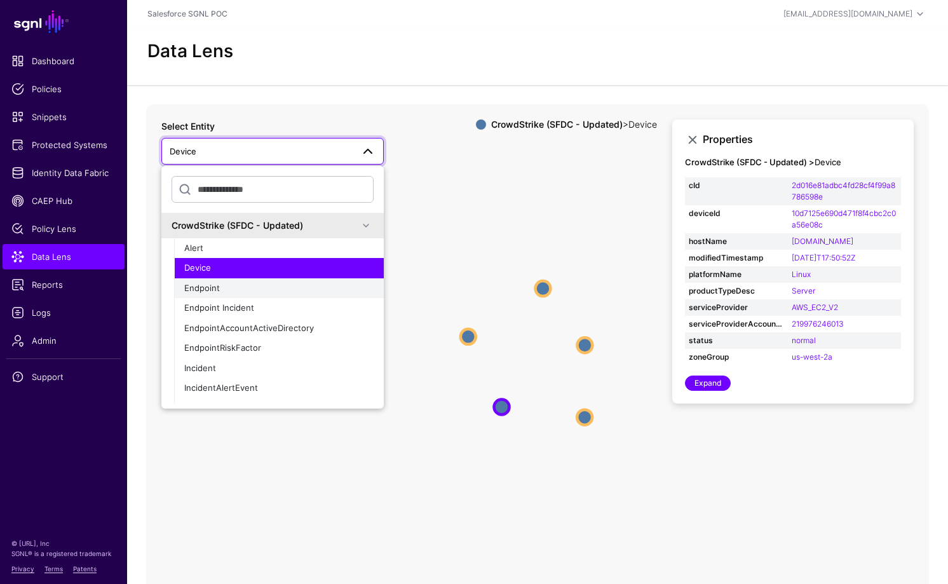
click at [232, 288] on div "Endpoint" at bounding box center [278, 288] width 189 height 13
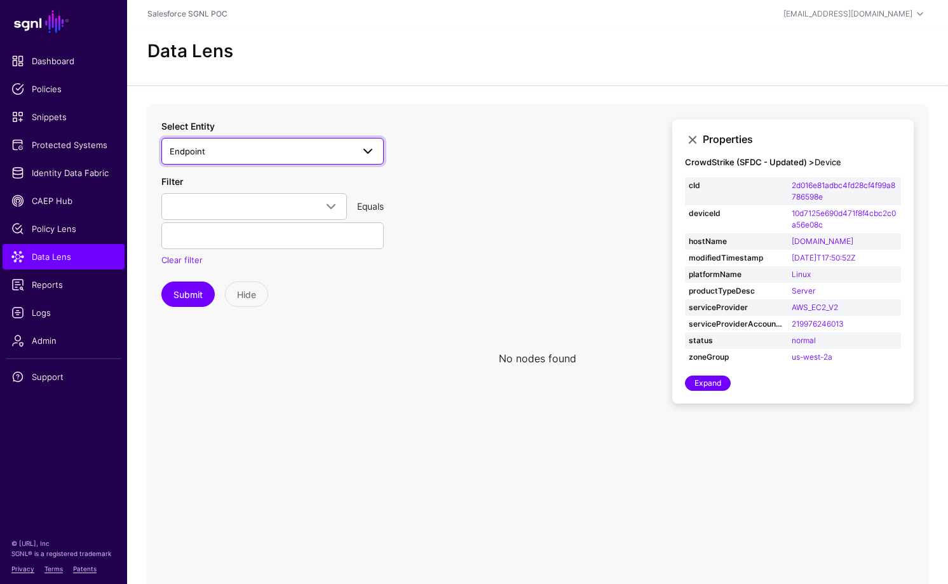
click at [225, 158] on span "Endpoint" at bounding box center [273, 151] width 206 height 15
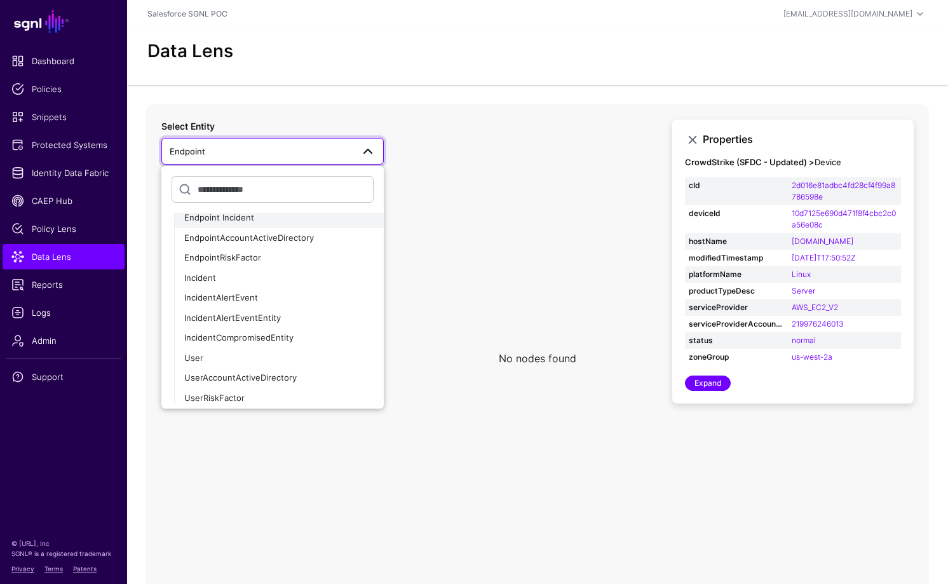
scroll to position [141, 0]
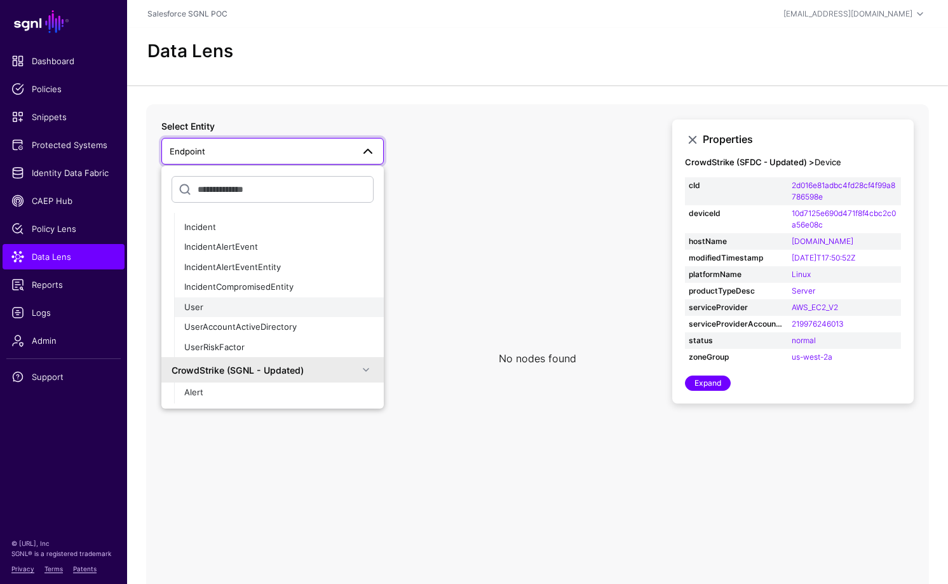
click at [234, 308] on div "User" at bounding box center [278, 307] width 189 height 13
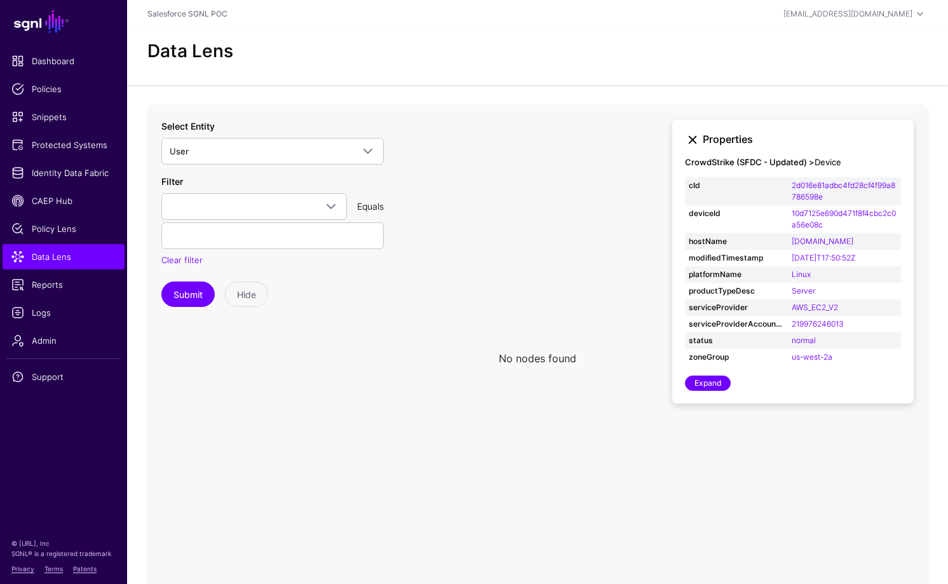
click at [686, 140] on link at bounding box center [692, 139] width 15 height 15
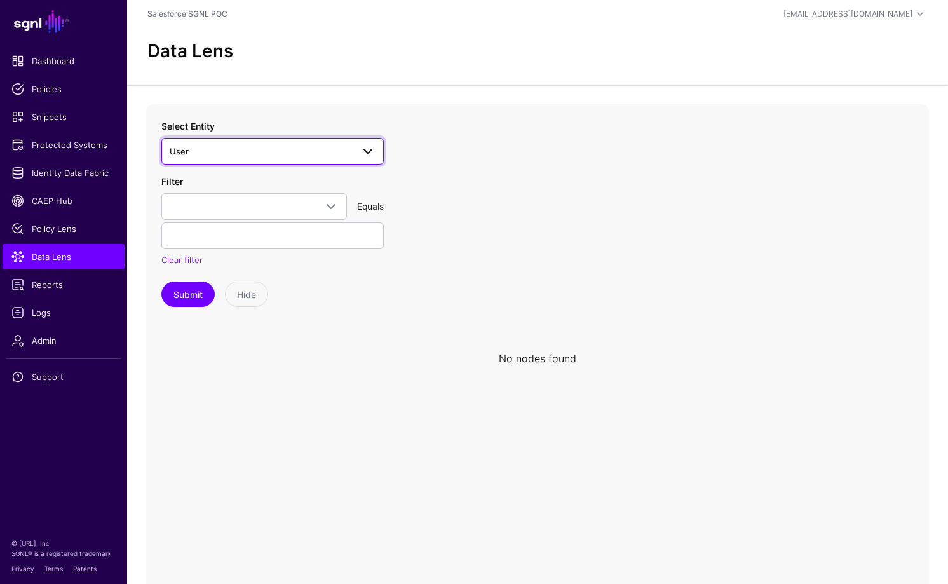
click at [238, 154] on span "User" at bounding box center [261, 151] width 183 height 14
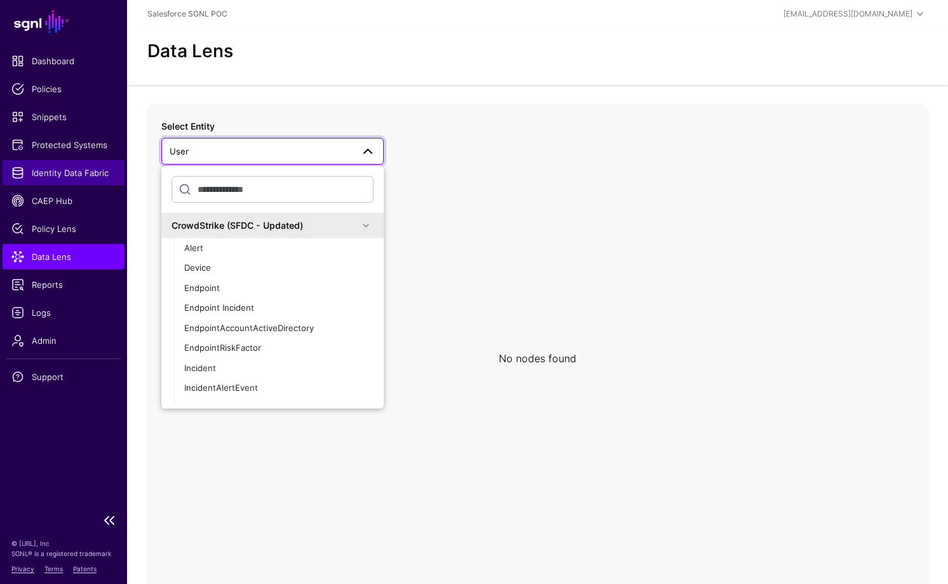
click at [65, 170] on span "Identity Data Fabric" at bounding box center [63, 172] width 104 height 13
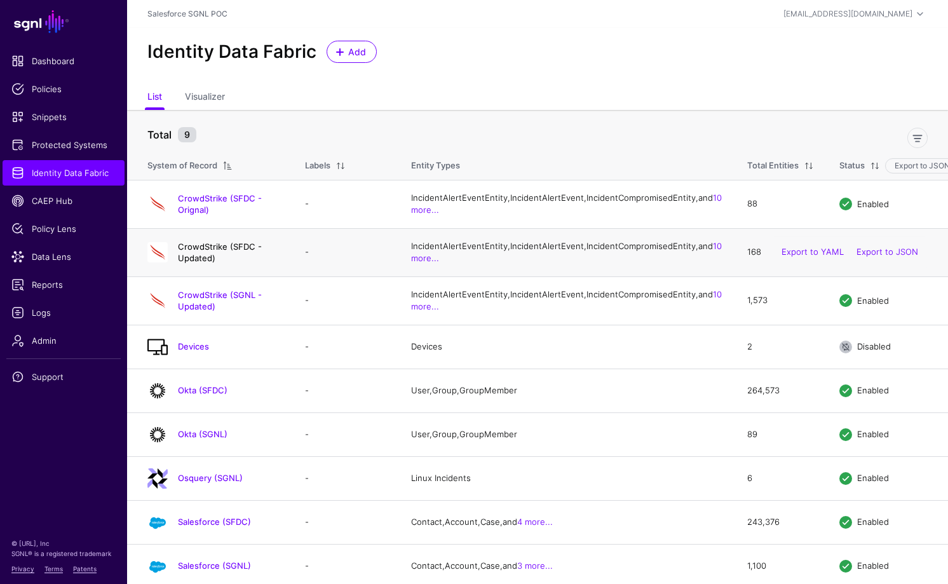
click at [262, 263] on link "CrowdStrike (SFDC - Updated)" at bounding box center [220, 252] width 84 height 22
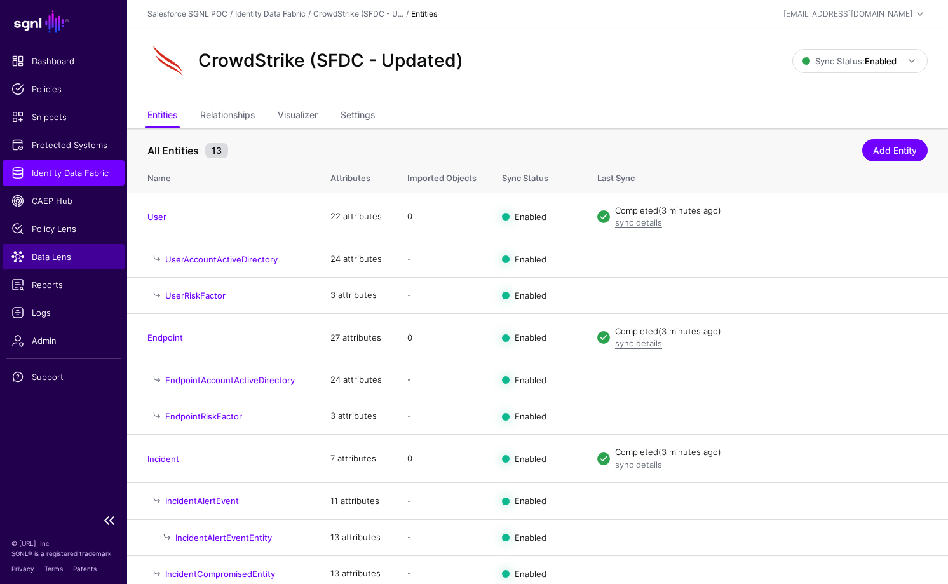
click at [51, 256] on span "Data Lens" at bounding box center [63, 256] width 104 height 13
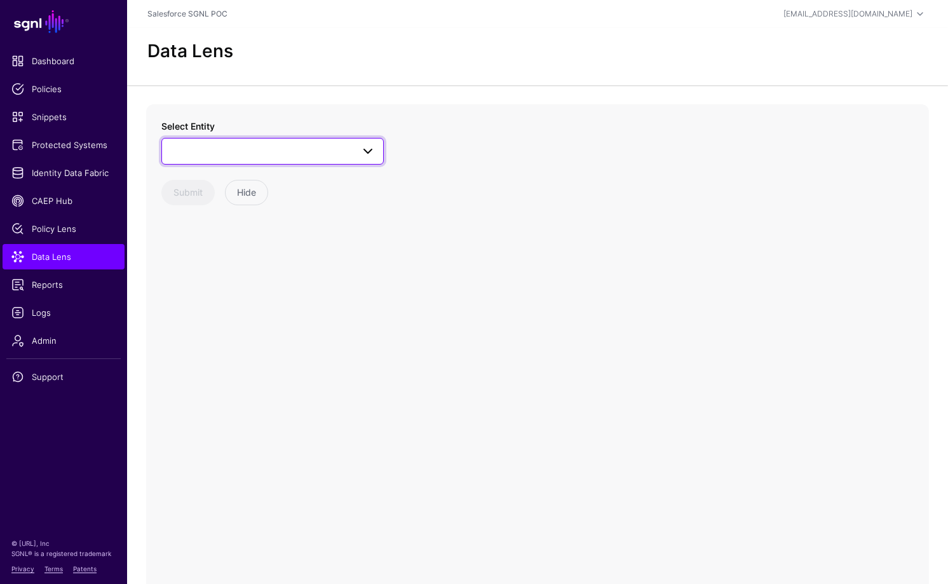
click at [342, 151] on span at bounding box center [273, 151] width 206 height 15
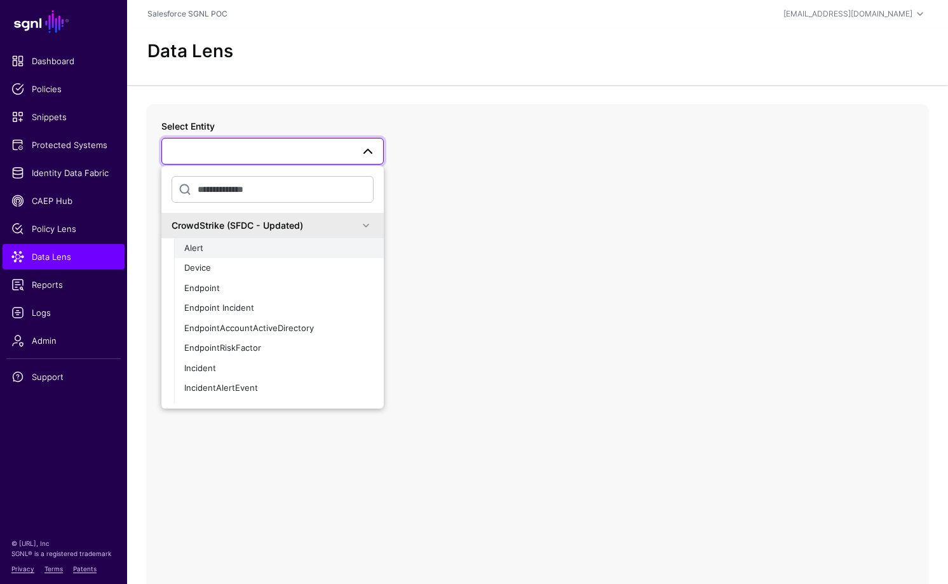
click at [281, 248] on div "Alert" at bounding box center [278, 248] width 189 height 13
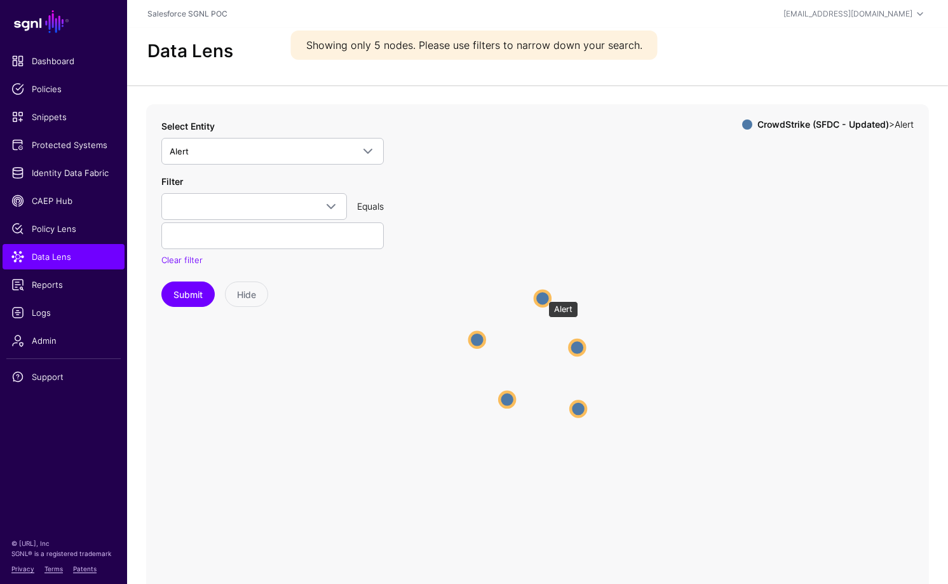
click at [542, 295] on circle at bounding box center [542, 297] width 15 height 15
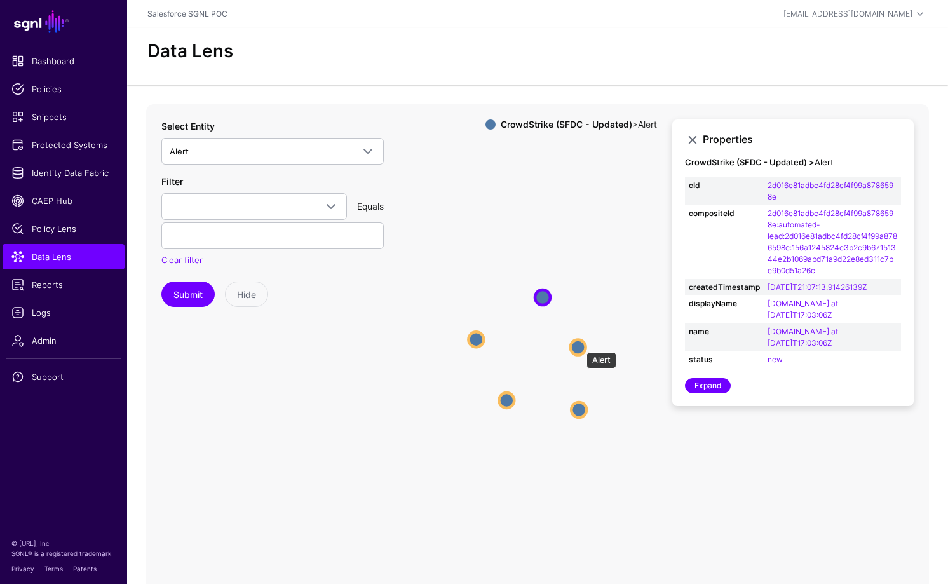
click at [580, 346] on circle at bounding box center [577, 346] width 15 height 15
click at [541, 297] on circle at bounding box center [542, 295] width 15 height 15
click at [577, 347] on circle at bounding box center [579, 346] width 15 height 15
click at [580, 412] on circle at bounding box center [581, 412] width 15 height 15
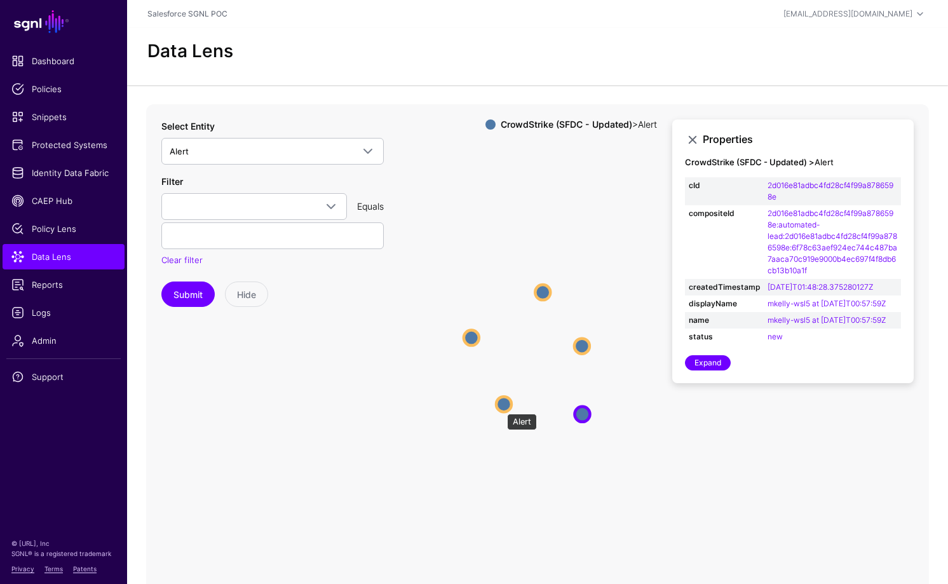
click at [501, 407] on circle at bounding box center [503, 403] width 15 height 15
click at [471, 337] on circle at bounding box center [469, 337] width 15 height 15
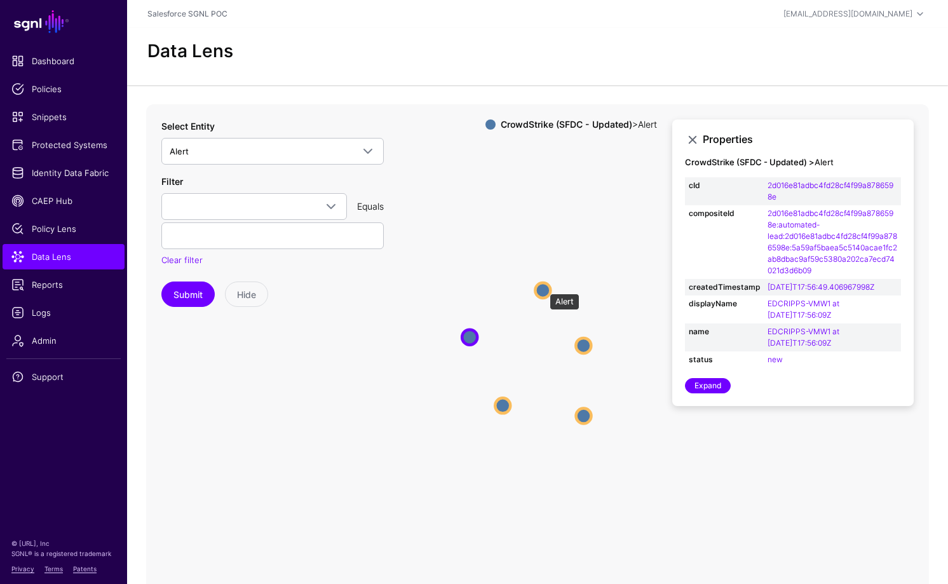
click at [544, 286] on circle at bounding box center [542, 290] width 15 height 15
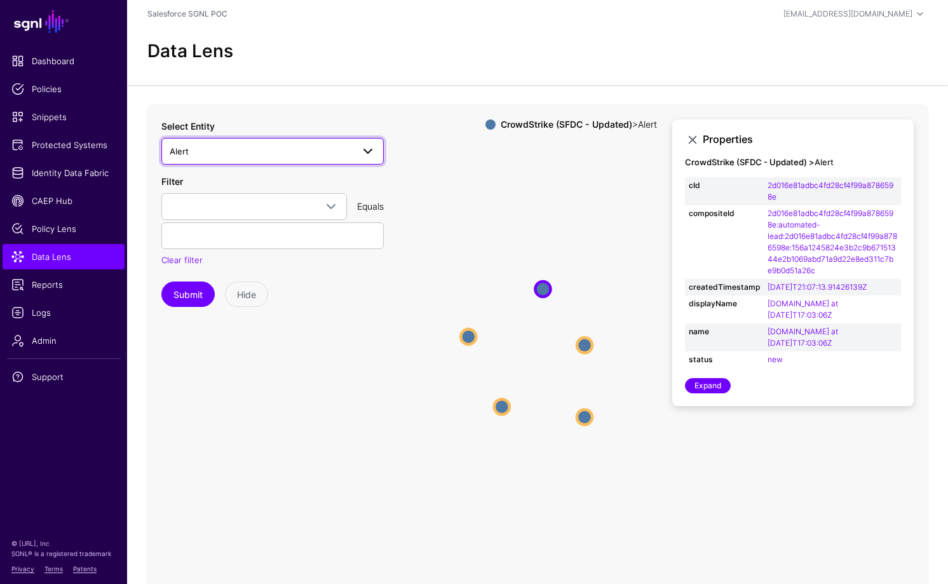
click at [227, 147] on span "Alert" at bounding box center [261, 151] width 183 height 14
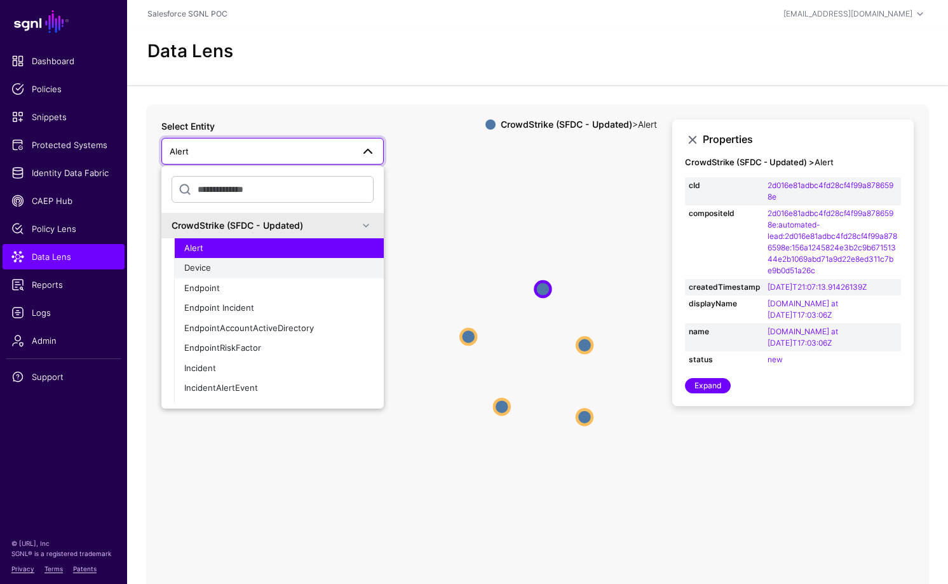
click at [227, 264] on div "Device" at bounding box center [278, 268] width 189 height 13
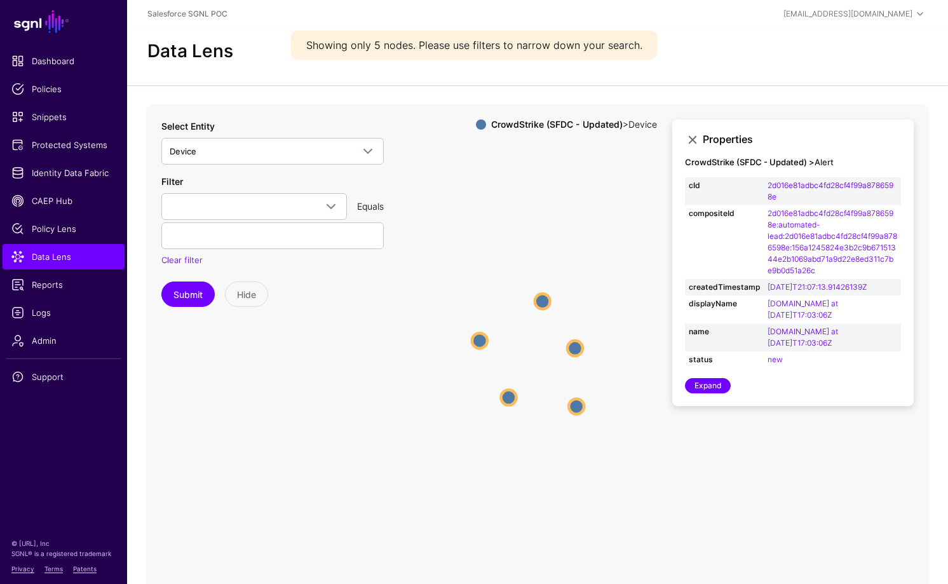
click at [543, 302] on circle at bounding box center [542, 300] width 15 height 15
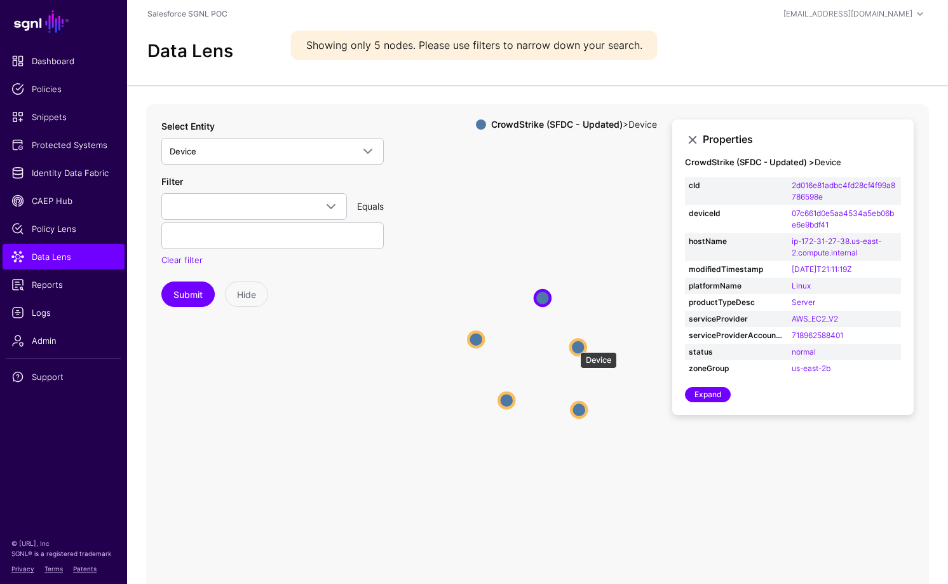
click at [574, 346] on circle at bounding box center [577, 346] width 15 height 15
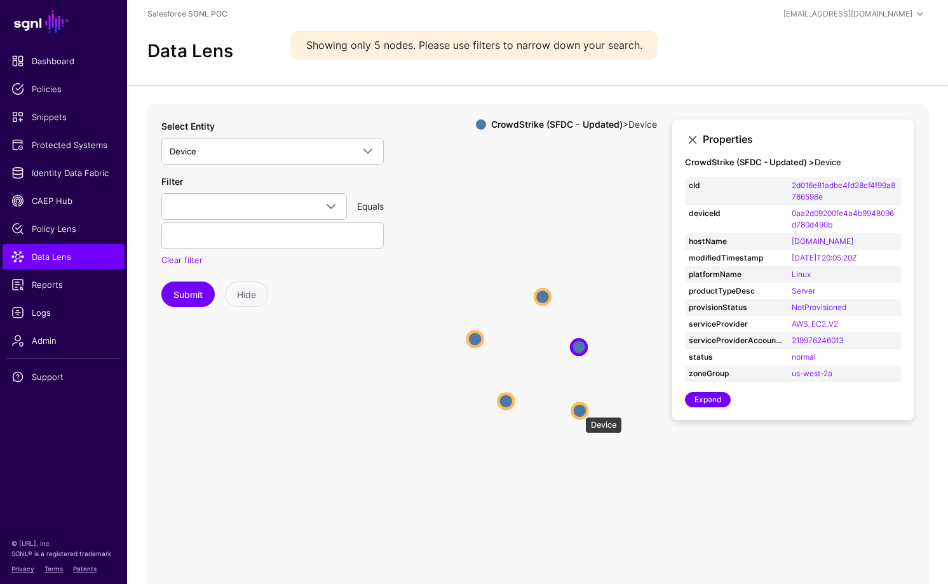
click at [579, 410] on circle at bounding box center [579, 410] width 15 height 15
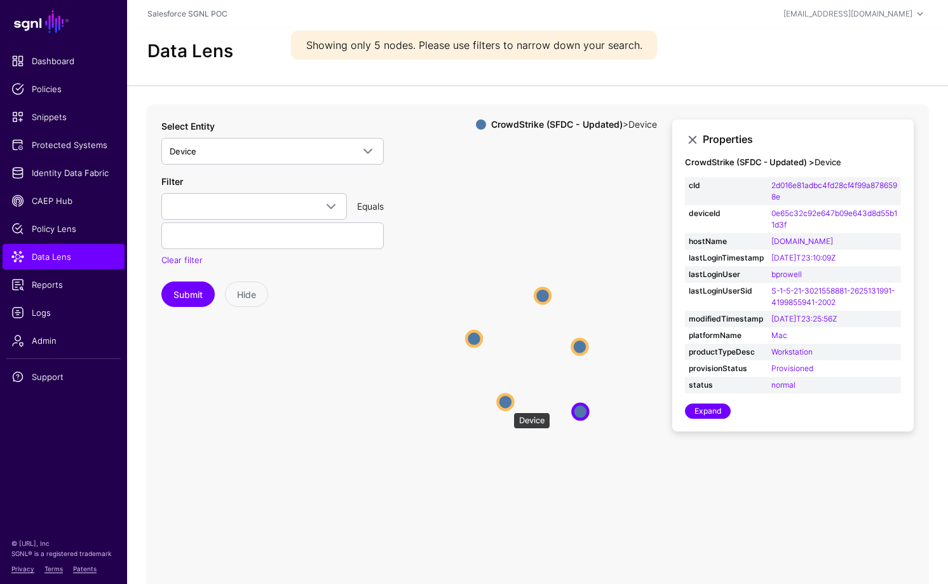
click at [507, 406] on circle at bounding box center [504, 401] width 15 height 15
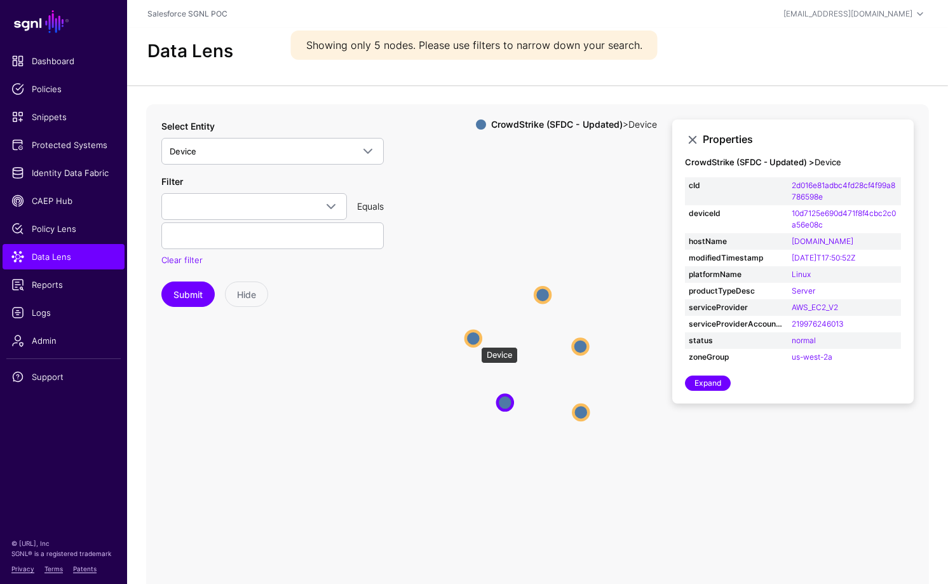
click at [471, 337] on circle at bounding box center [473, 337] width 15 height 15
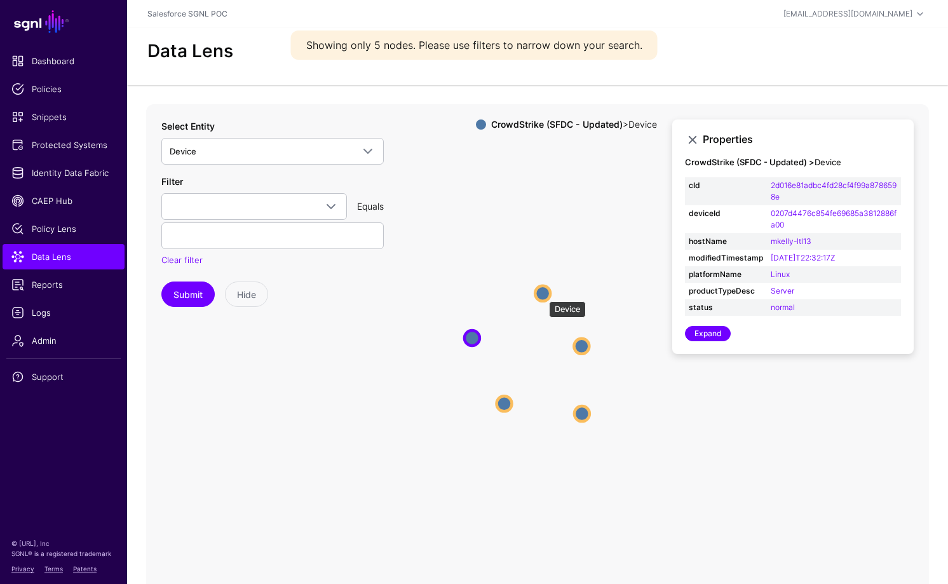
click at [542, 295] on circle at bounding box center [542, 292] width 15 height 15
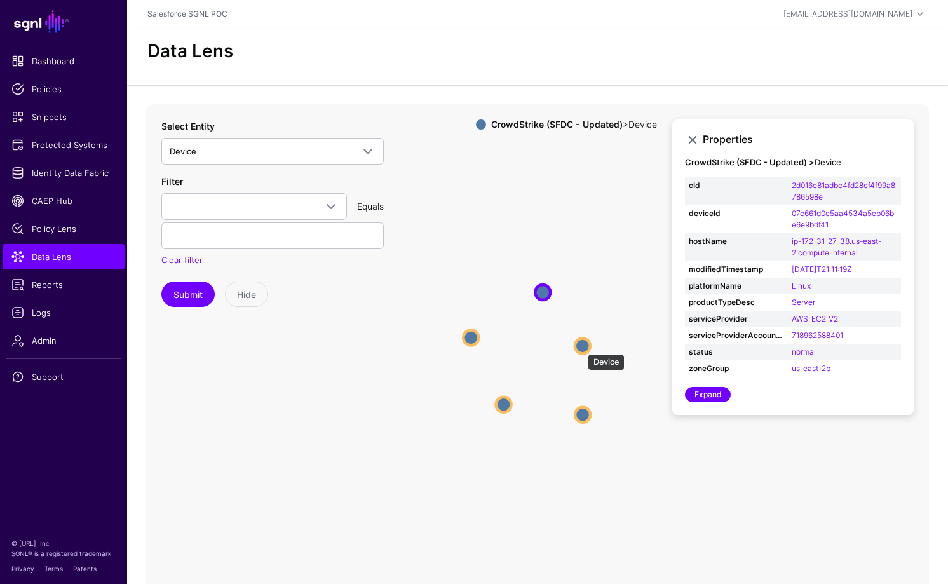
click at [581, 347] on circle at bounding box center [582, 345] width 15 height 15
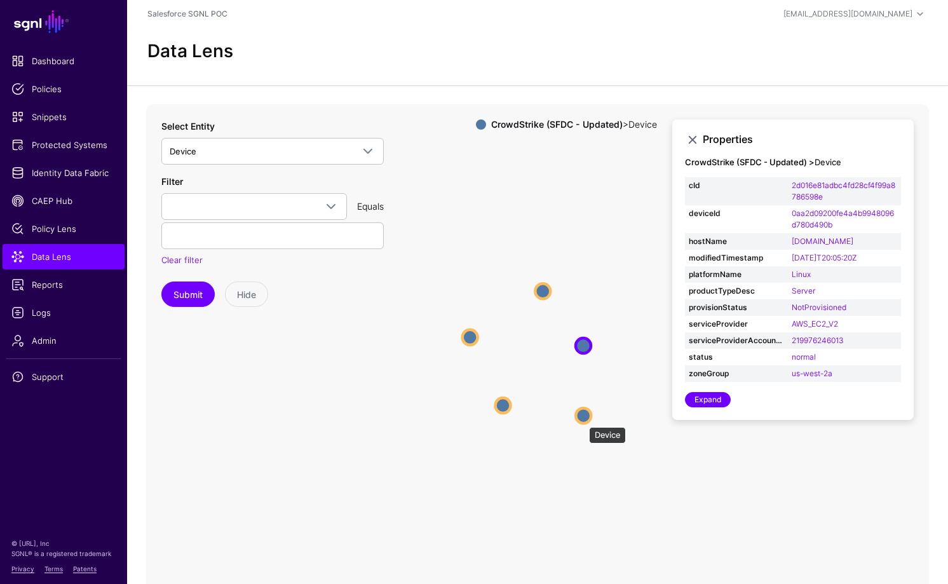
click at [583, 420] on circle at bounding box center [582, 415] width 15 height 15
click at [504, 410] on circle at bounding box center [502, 405] width 15 height 15
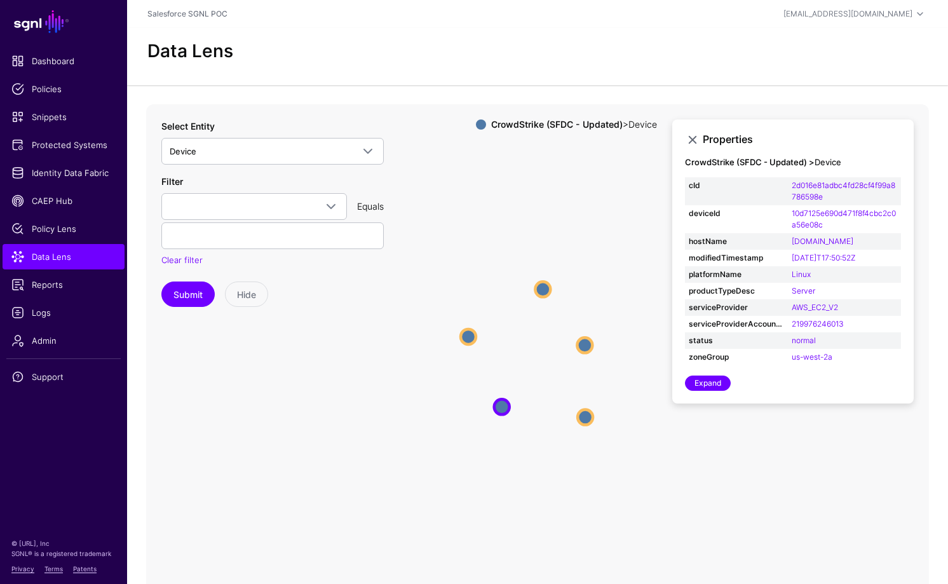
click at [468, 337] on circle at bounding box center [467, 335] width 15 height 15
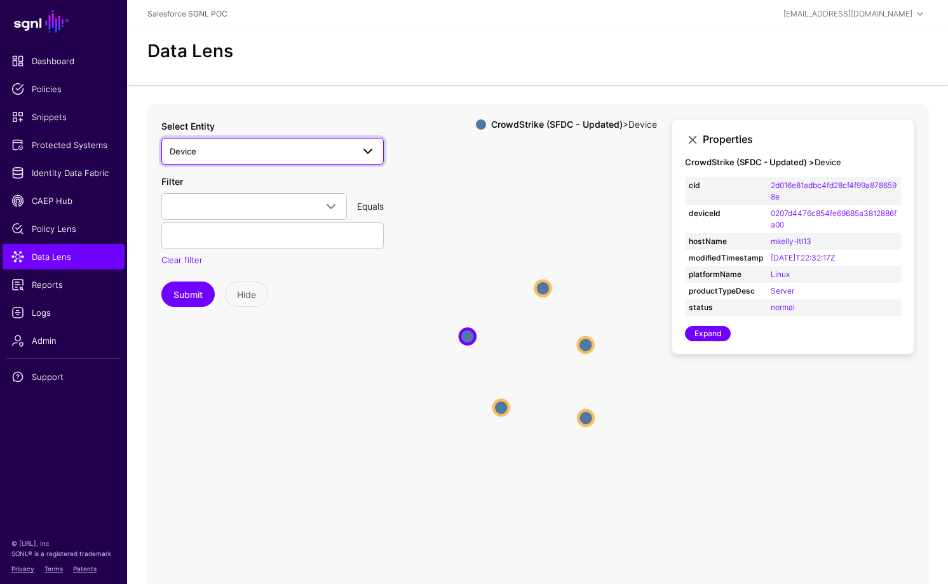
click at [220, 142] on link "Device" at bounding box center [272, 151] width 222 height 27
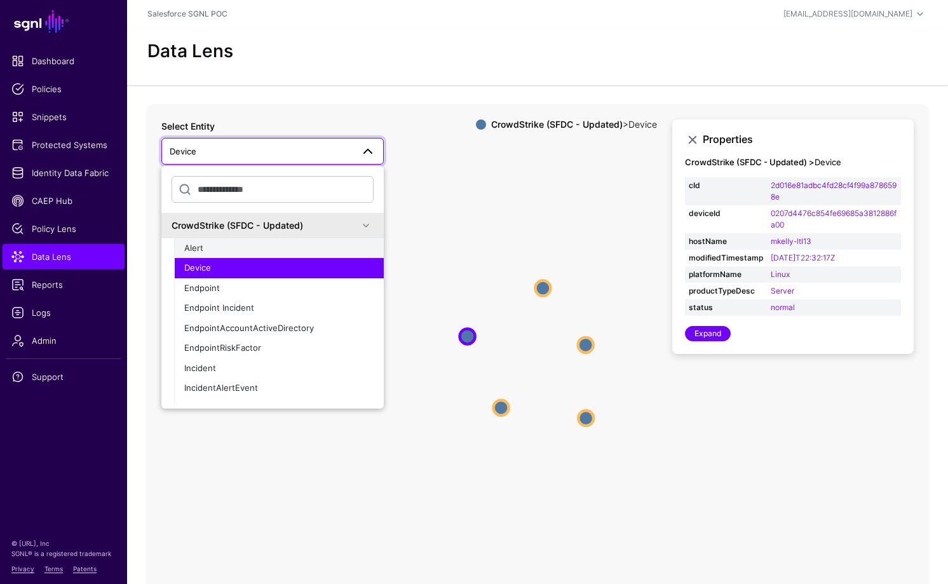
click at [229, 254] on button "Alert" at bounding box center [279, 248] width 210 height 20
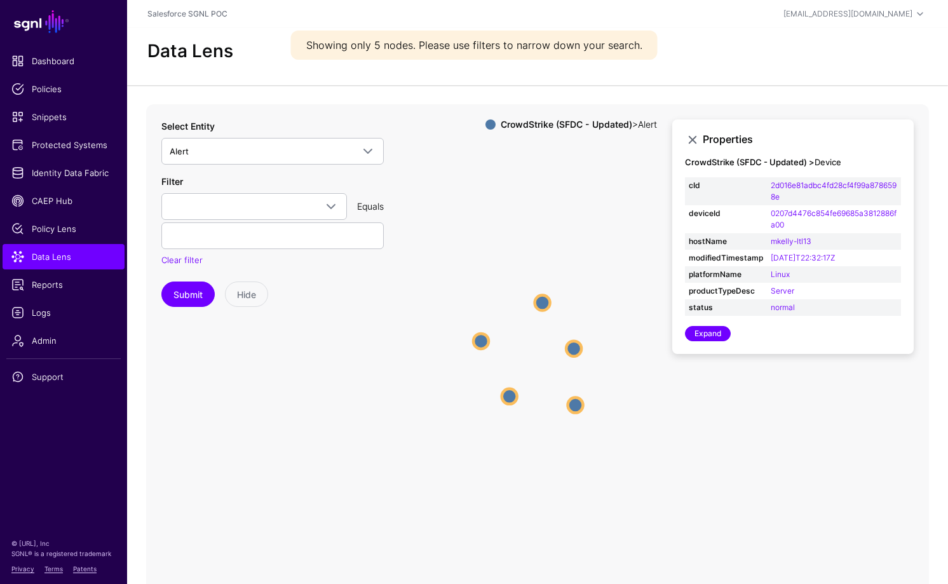
click at [541, 306] on circle at bounding box center [542, 302] width 15 height 15
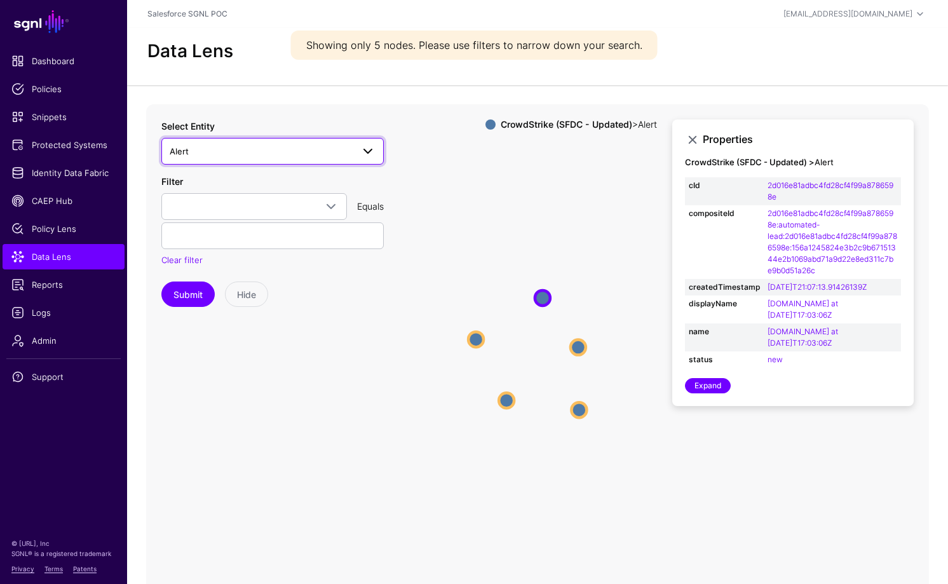
click at [204, 151] on span "Alert" at bounding box center [261, 151] width 183 height 14
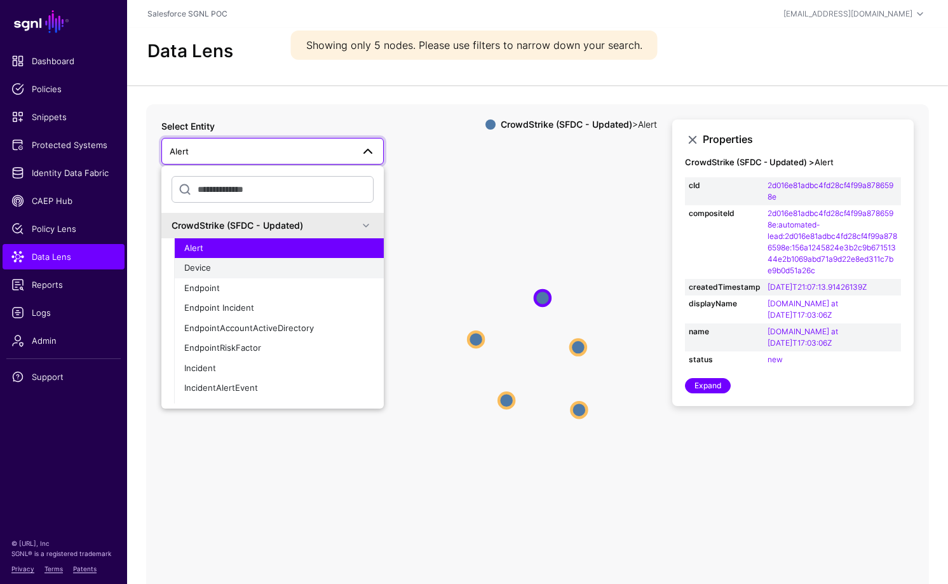
click at [226, 267] on div "Device" at bounding box center [278, 268] width 189 height 13
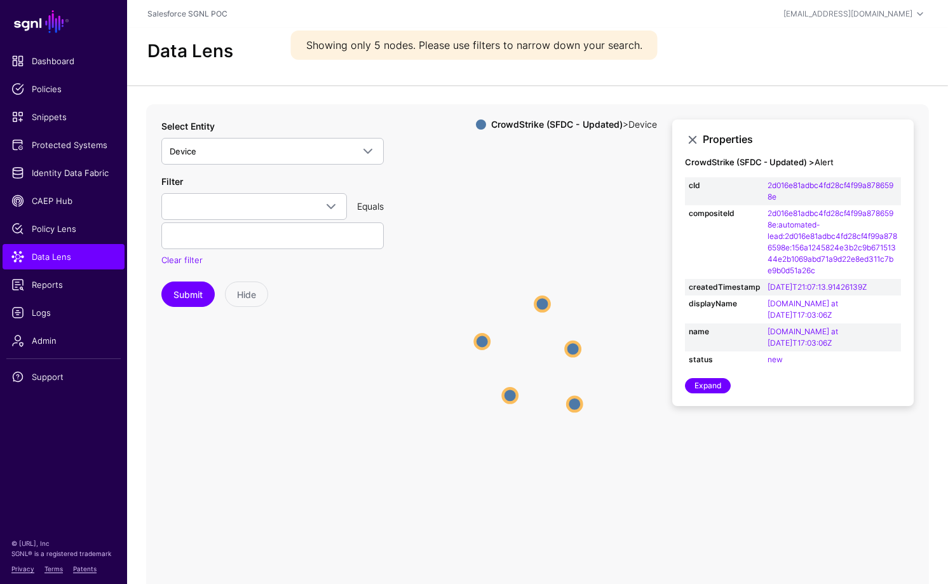
click at [568, 351] on circle at bounding box center [572, 349] width 14 height 14
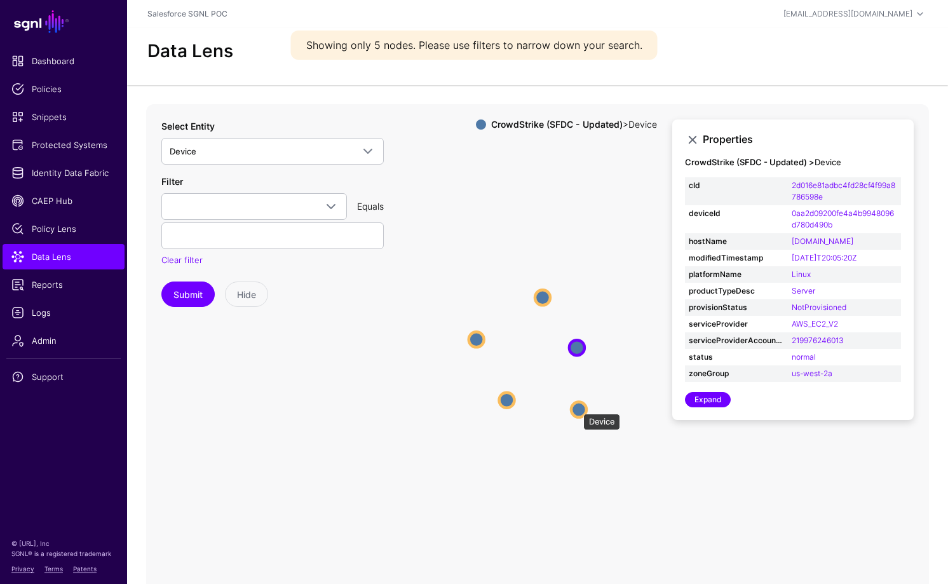
click at [577, 406] on circle at bounding box center [578, 408] width 15 height 15
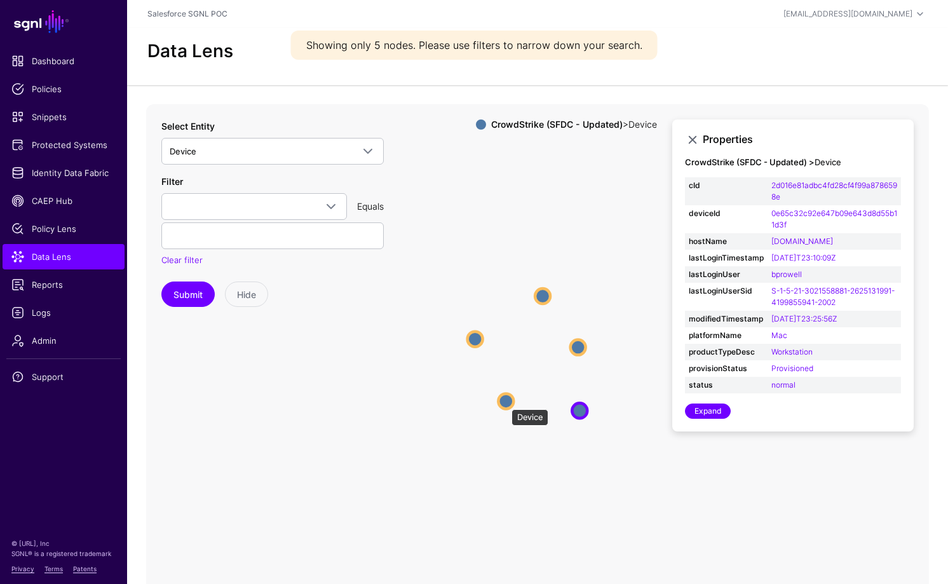
click at [502, 403] on circle at bounding box center [505, 400] width 15 height 15
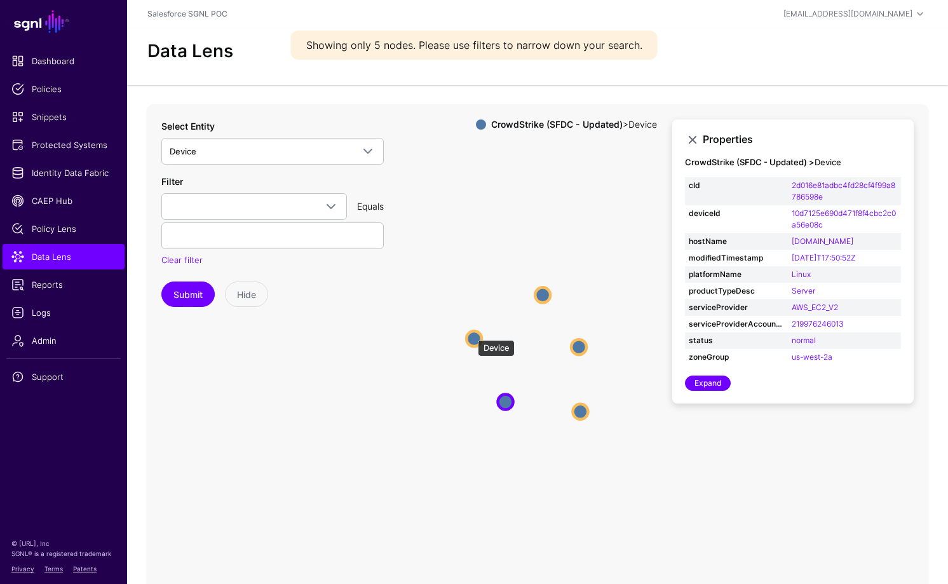
click at [471, 333] on circle at bounding box center [473, 338] width 15 height 15
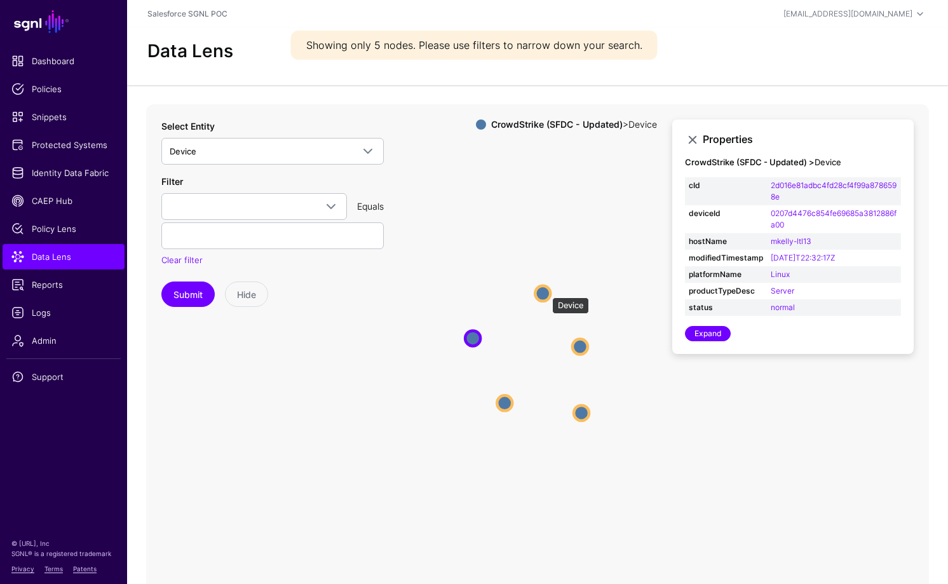
click at [546, 291] on circle at bounding box center [542, 292] width 15 height 15
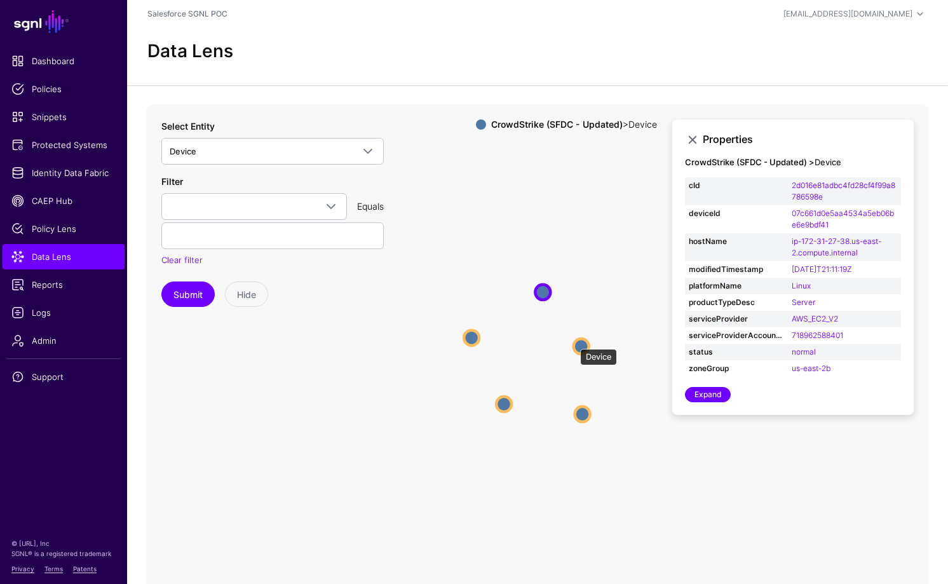
click at [576, 343] on circle at bounding box center [581, 346] width 15 height 15
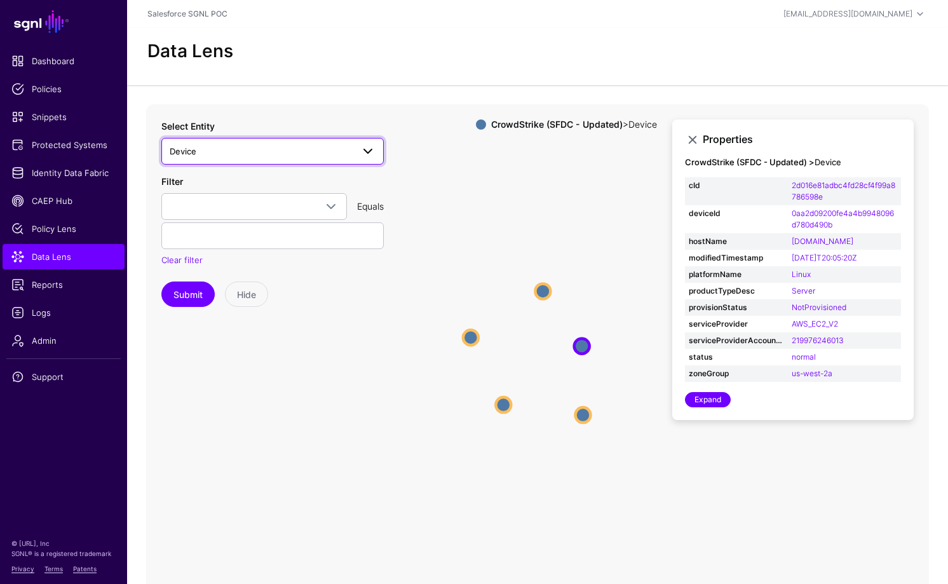
click at [217, 152] on span "Device" at bounding box center [261, 151] width 183 height 14
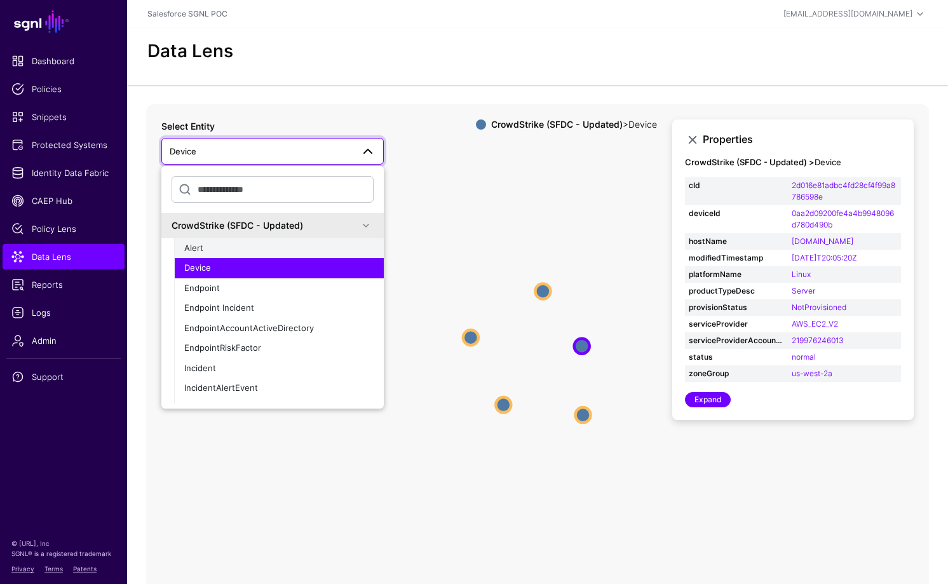
click at [219, 256] on button "Alert" at bounding box center [279, 248] width 210 height 20
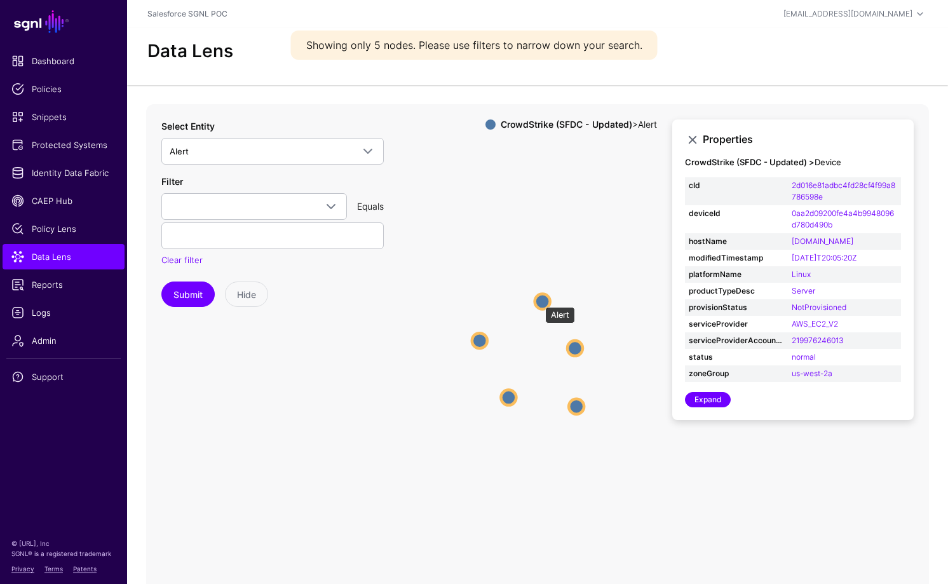
click at [539, 300] on circle at bounding box center [542, 300] width 15 height 15
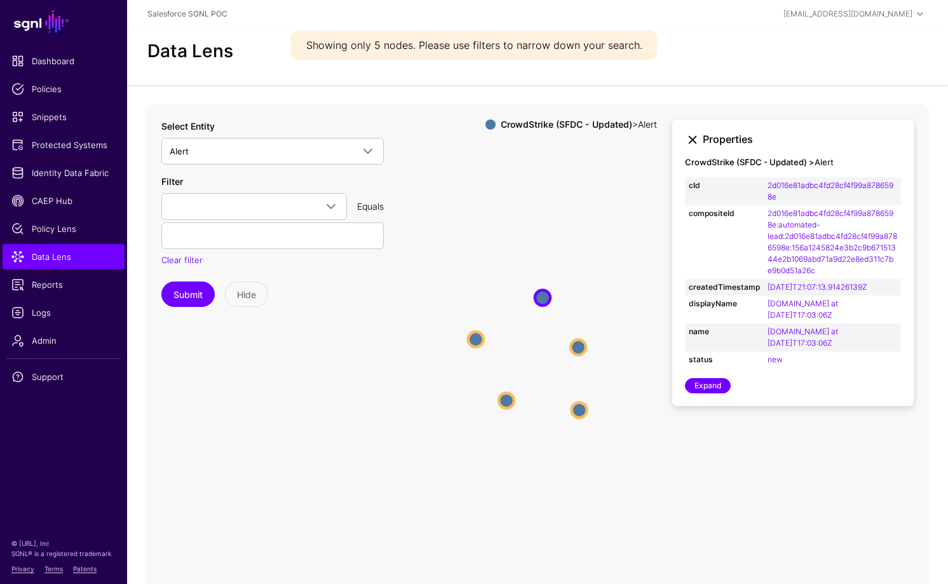
click at [693, 142] on link at bounding box center [692, 139] width 15 height 15
